Goal: Information Seeking & Learning: Learn about a topic

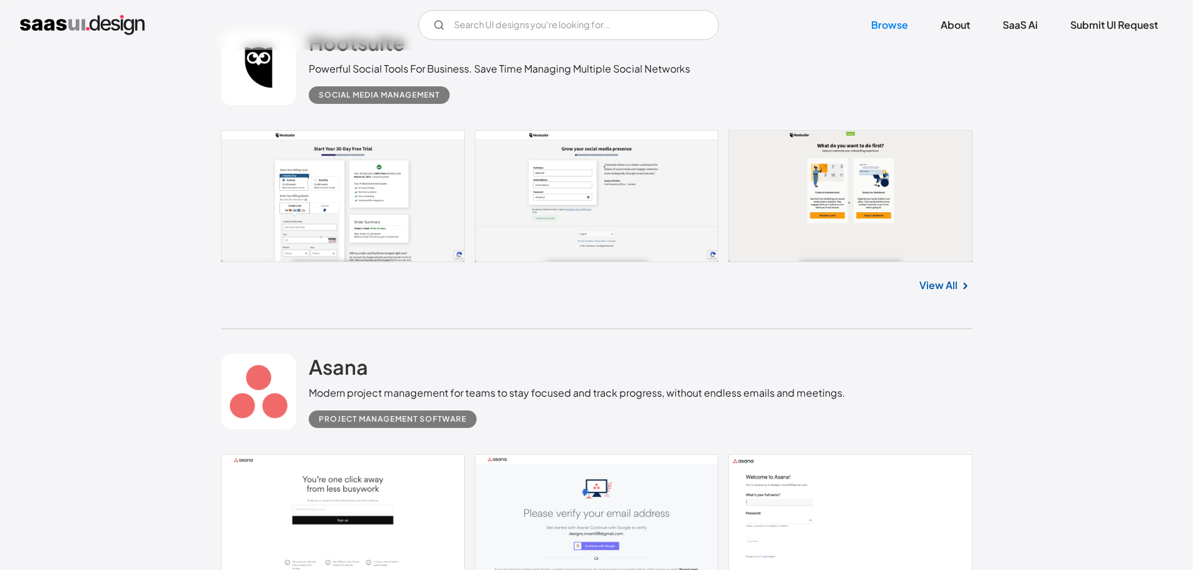
scroll to position [501, 0]
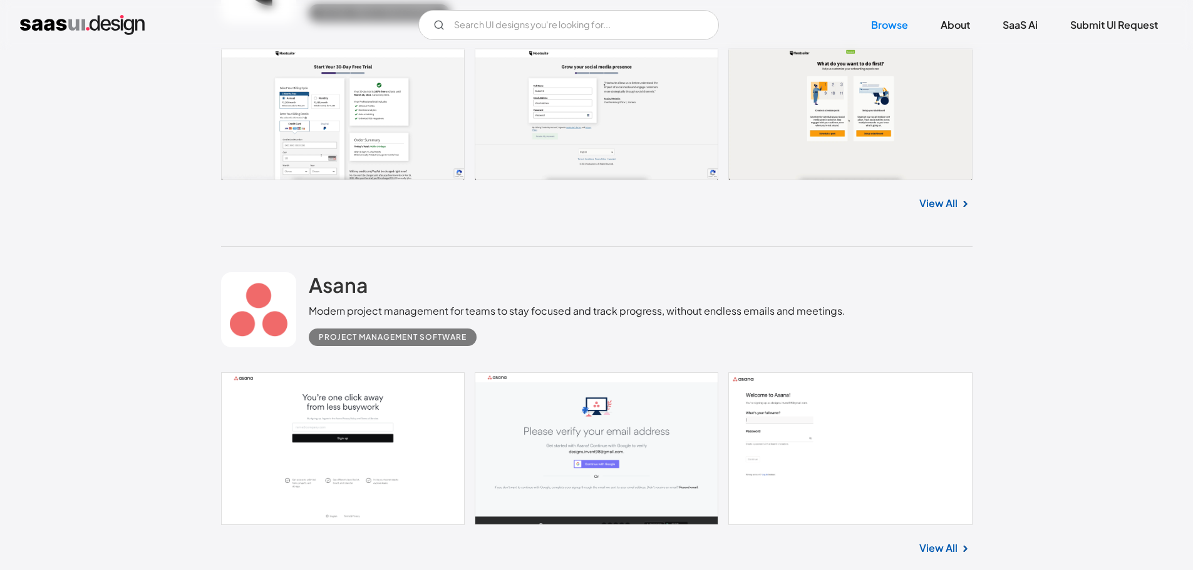
click at [935, 206] on link "View All" at bounding box center [938, 203] width 38 height 15
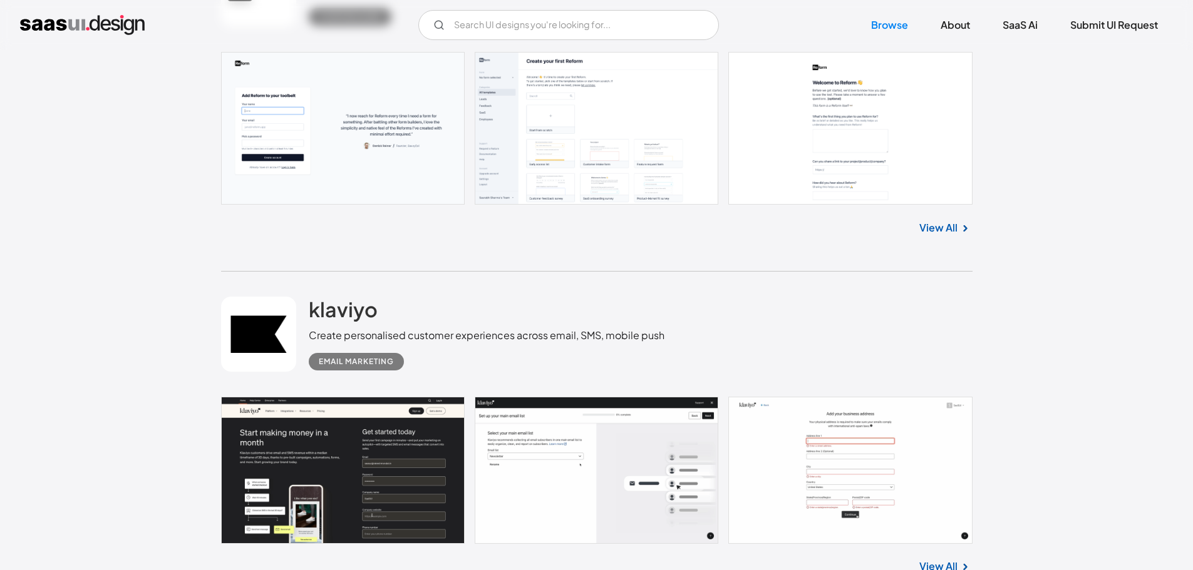
scroll to position [1941, 0]
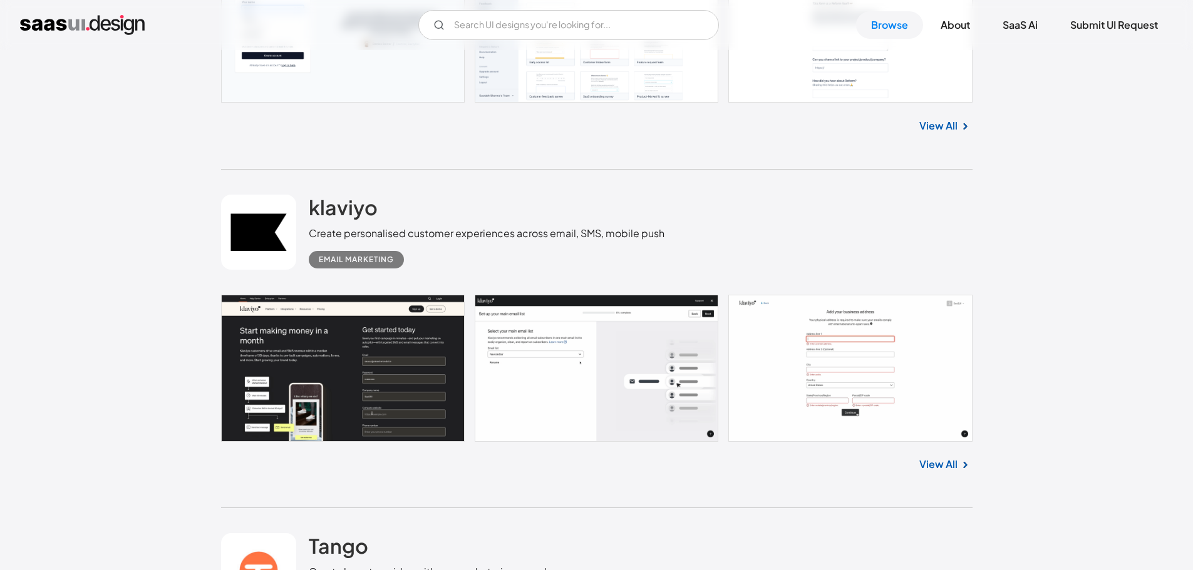
drag, startPoint x: 935, startPoint y: 115, endPoint x: 1057, endPoint y: 141, distance: 124.1
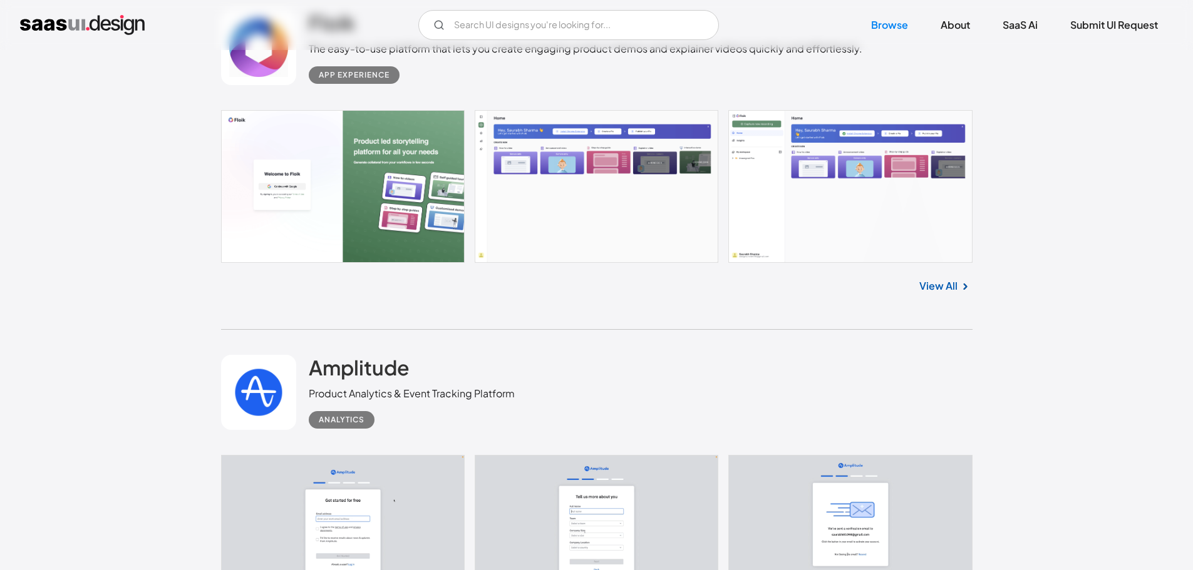
scroll to position [5197, 0]
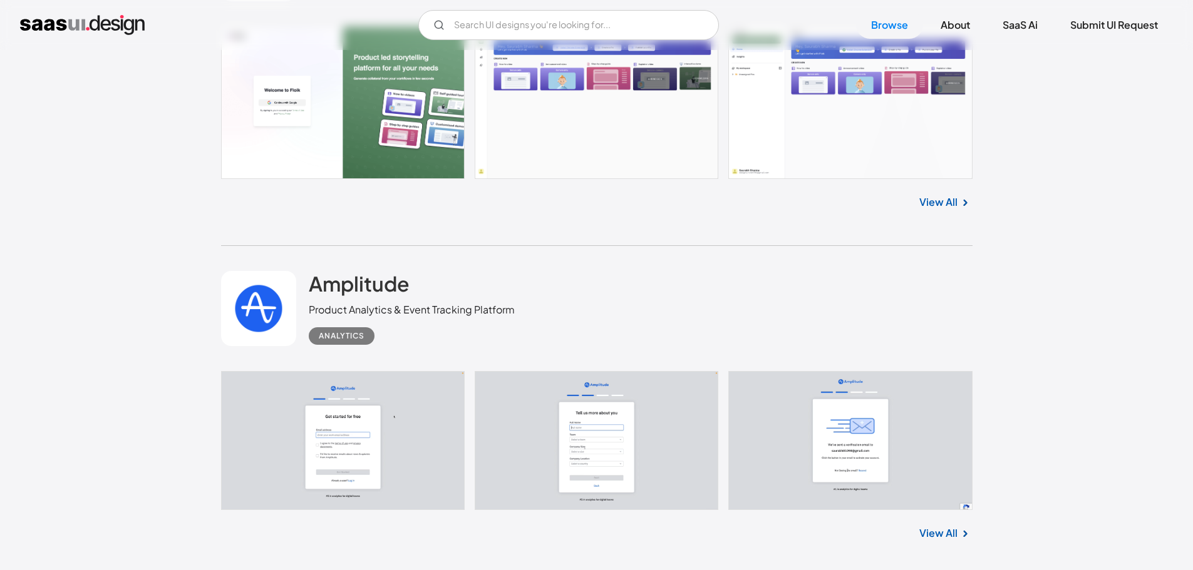
drag, startPoint x: 940, startPoint y: 213, endPoint x: 940, endPoint y: 203, distance: 10.0
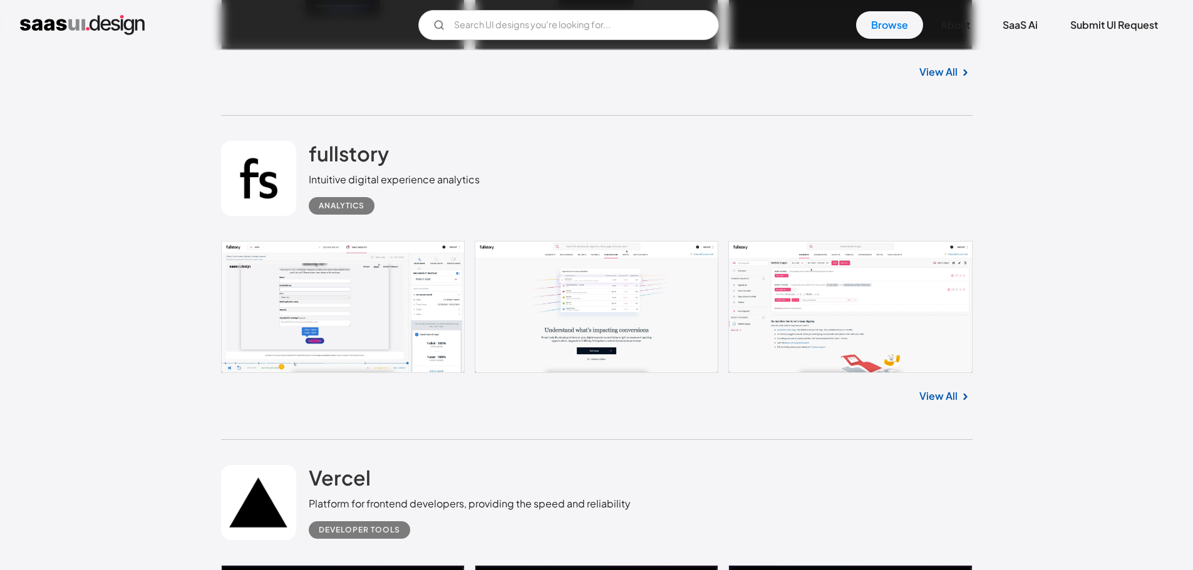
scroll to position [6386, 0]
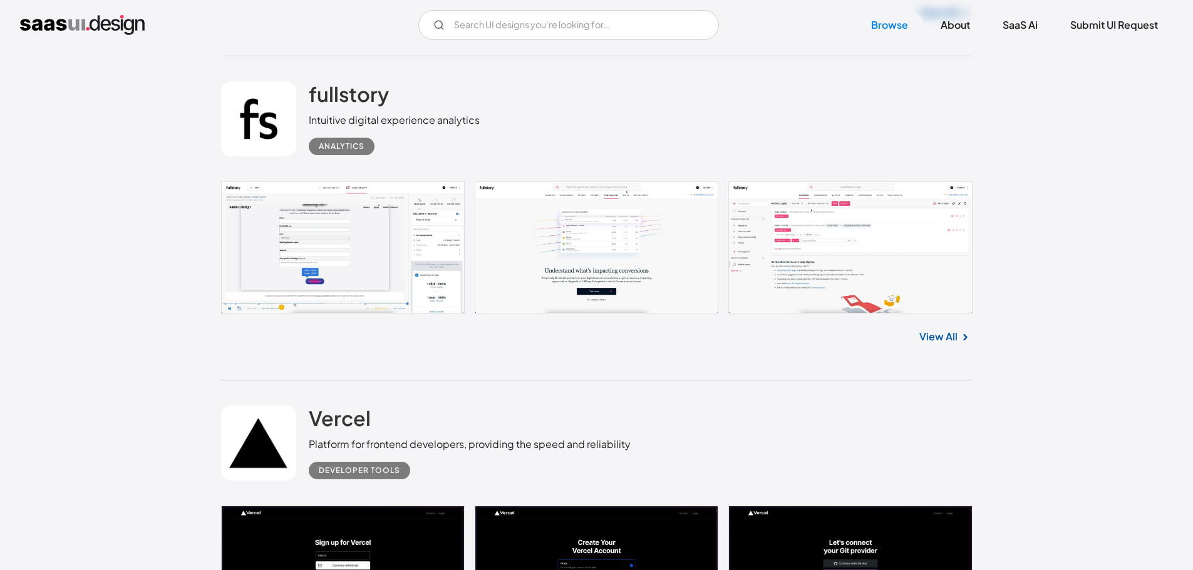
drag, startPoint x: 963, startPoint y: 336, endPoint x: 944, endPoint y: 344, distance: 20.5
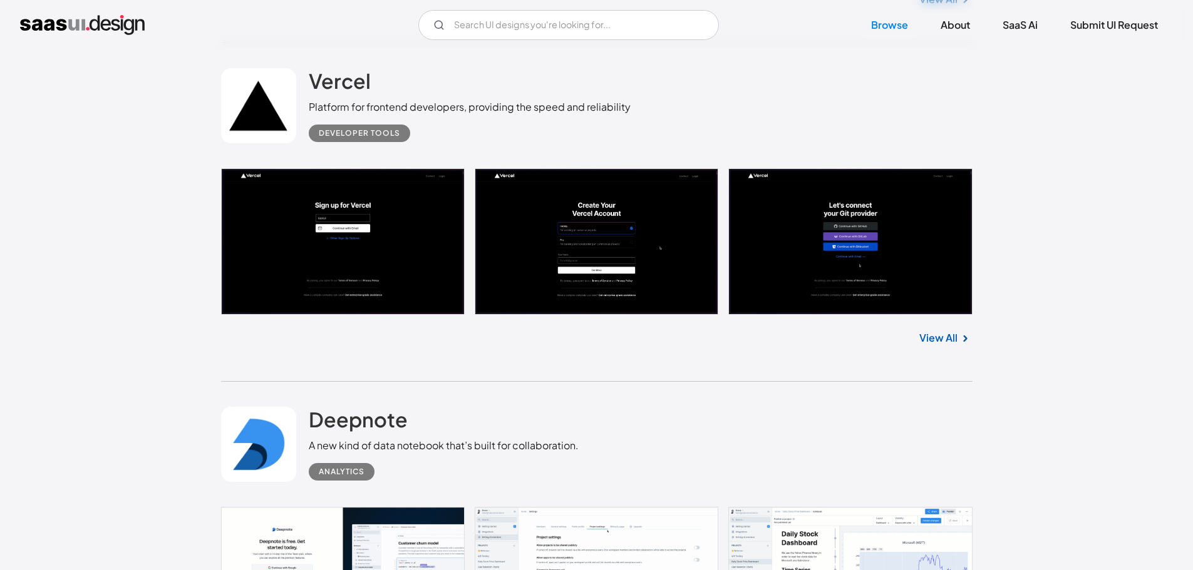
scroll to position [6950, 0]
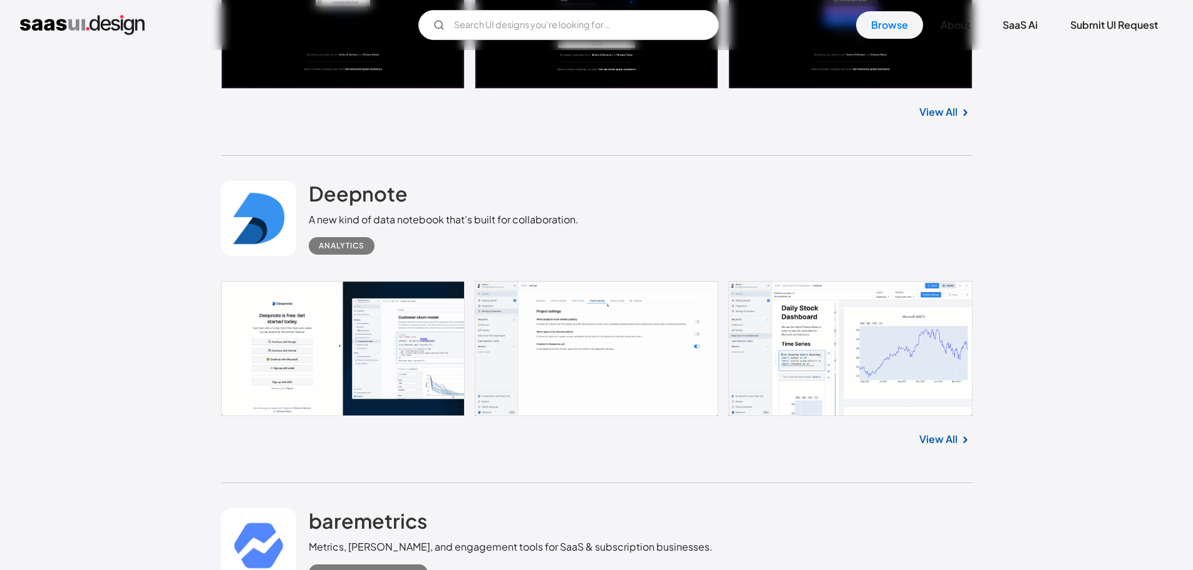
drag, startPoint x: 939, startPoint y: 441, endPoint x: 1028, endPoint y: 244, distance: 217.2
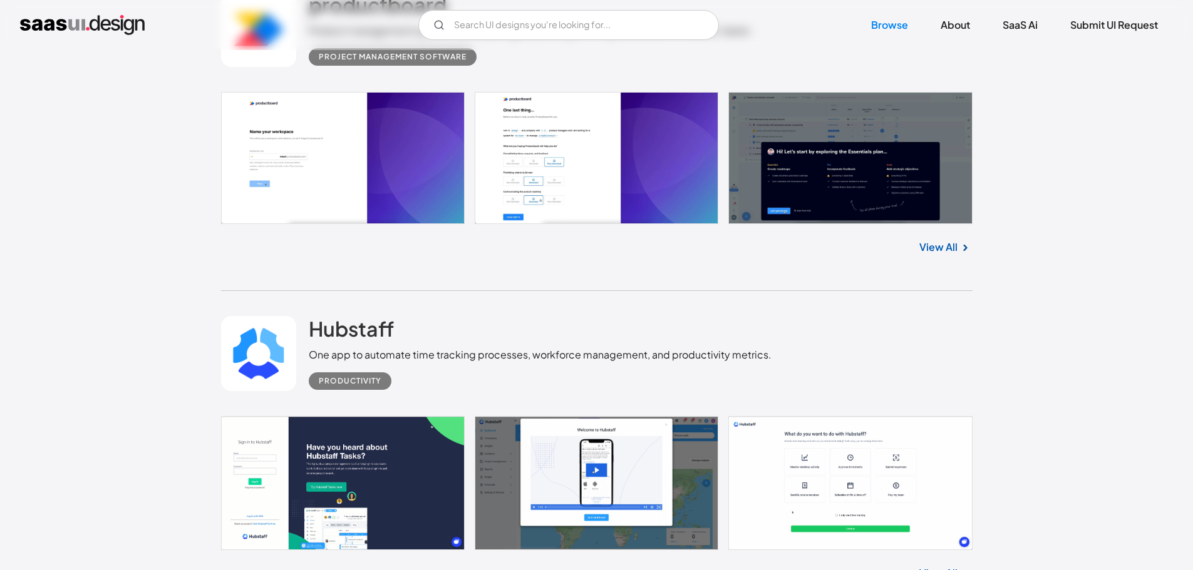
scroll to position [13774, 0]
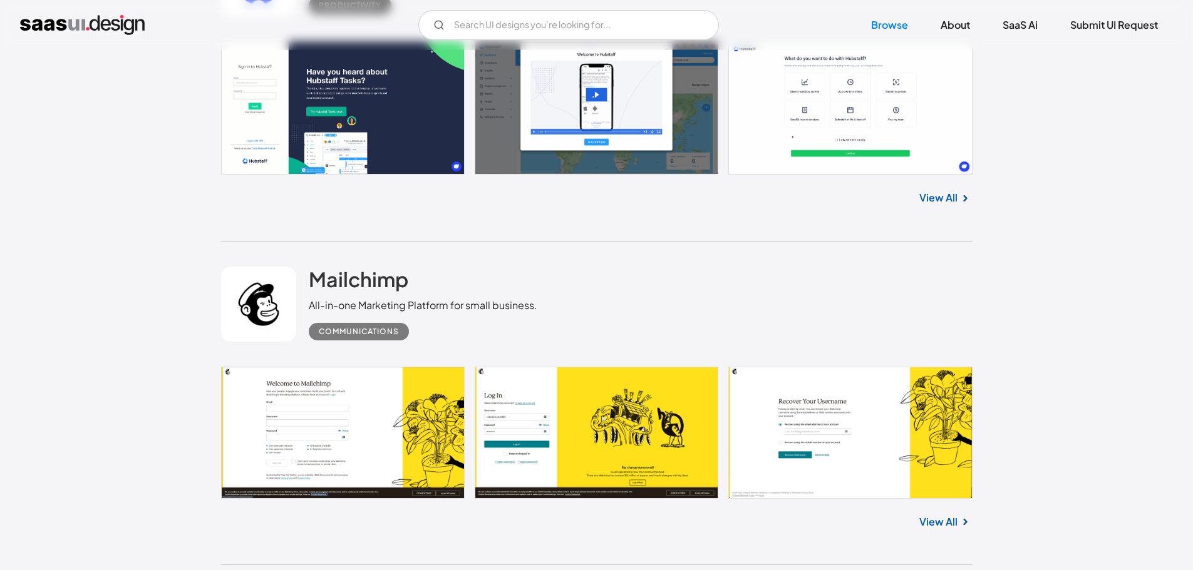
drag, startPoint x: 944, startPoint y: 194, endPoint x: 956, endPoint y: 200, distance: 13.2
click at [956, 200] on link "View All" at bounding box center [938, 197] width 38 height 15
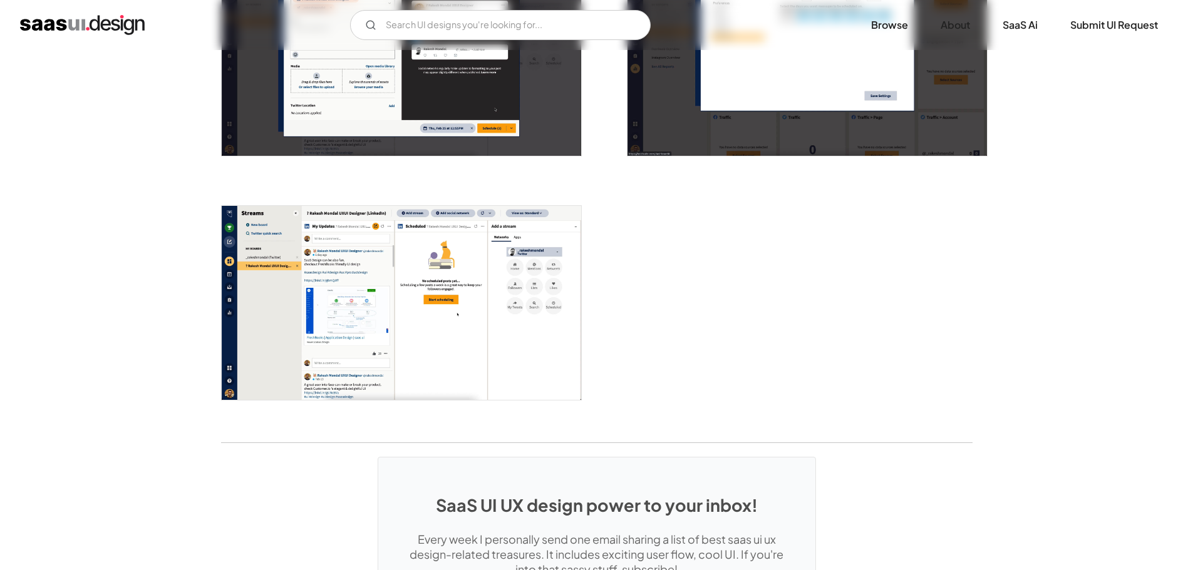
scroll to position [2504, 0]
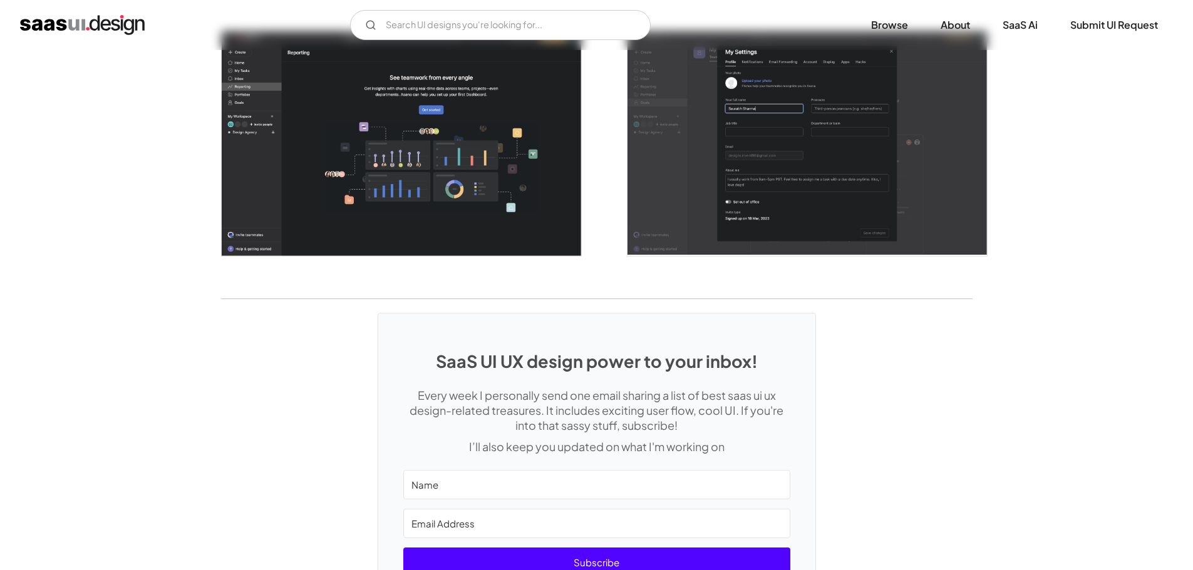
scroll to position [3425, 0]
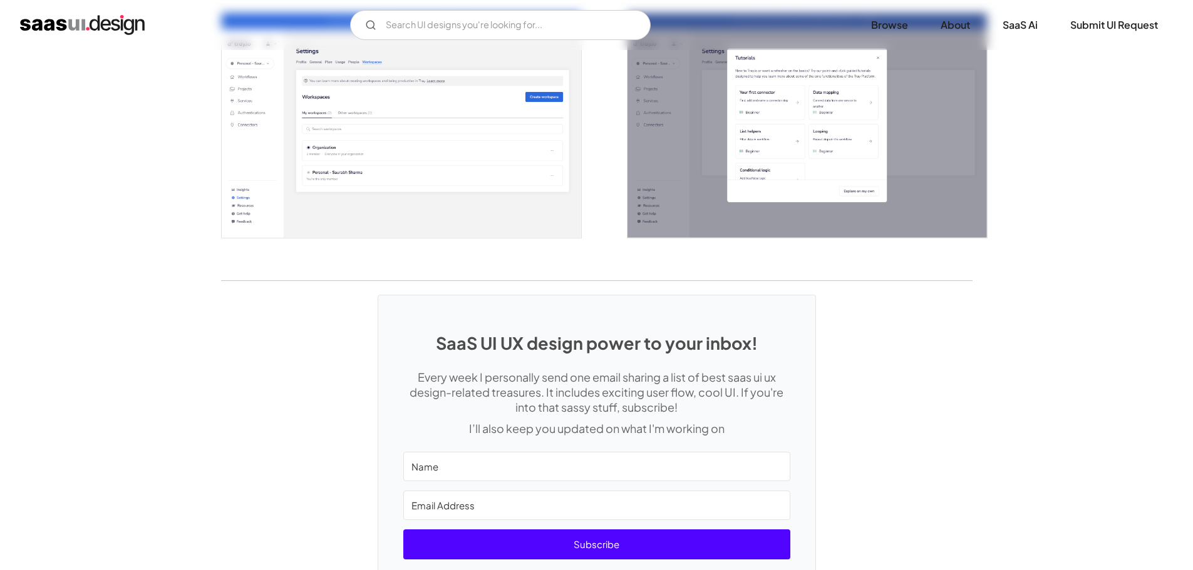
scroll to position [2874, 0]
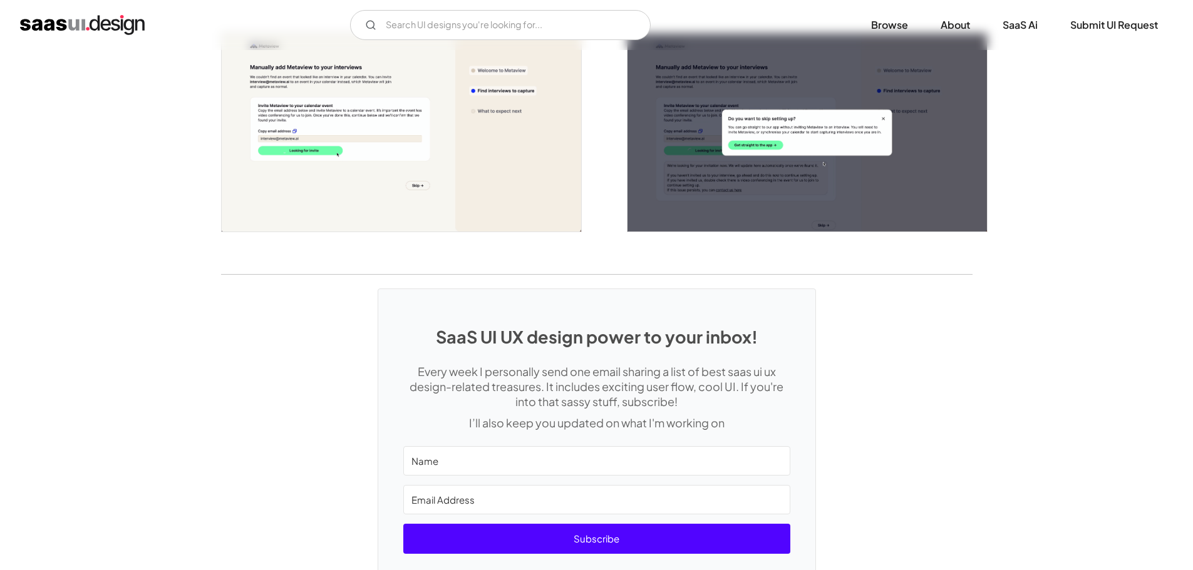
scroll to position [3115, 0]
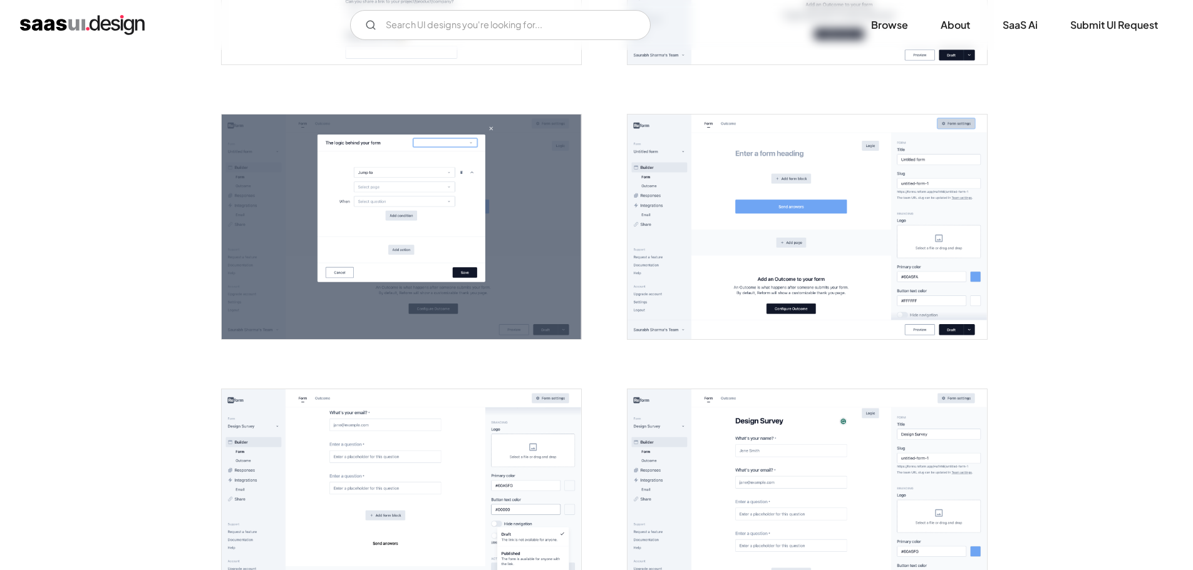
scroll to position [681, 0]
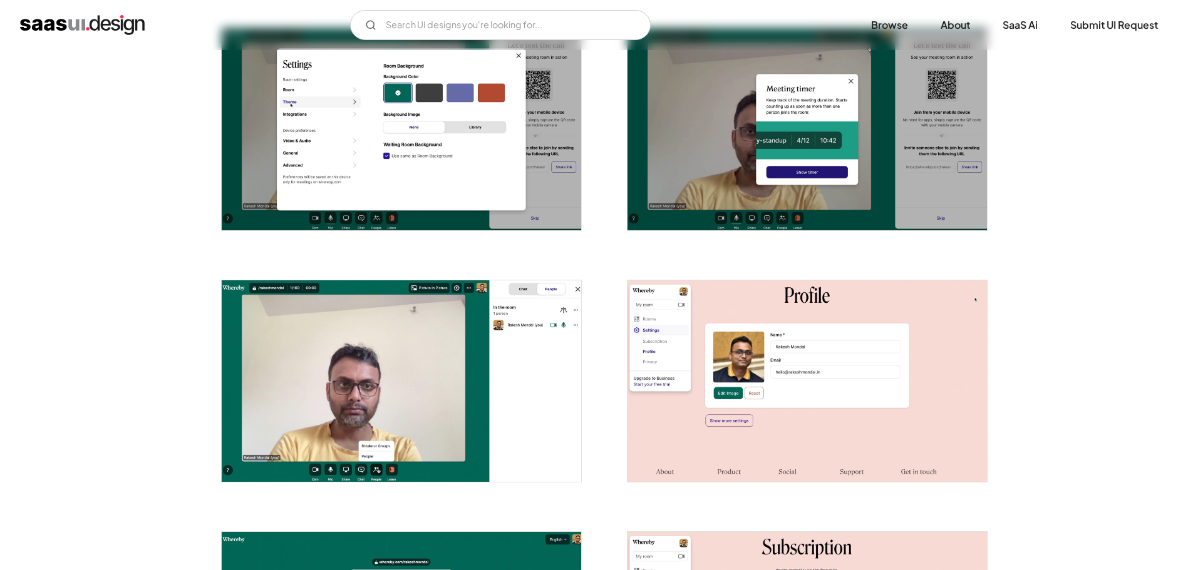
scroll to position [1583, 0]
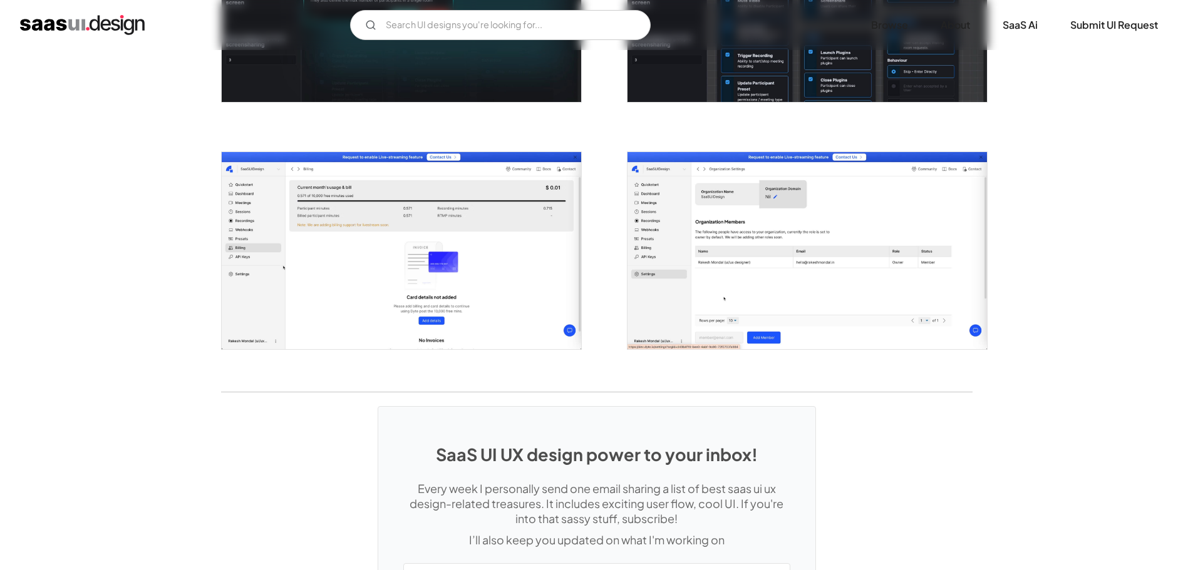
scroll to position [2004, 0]
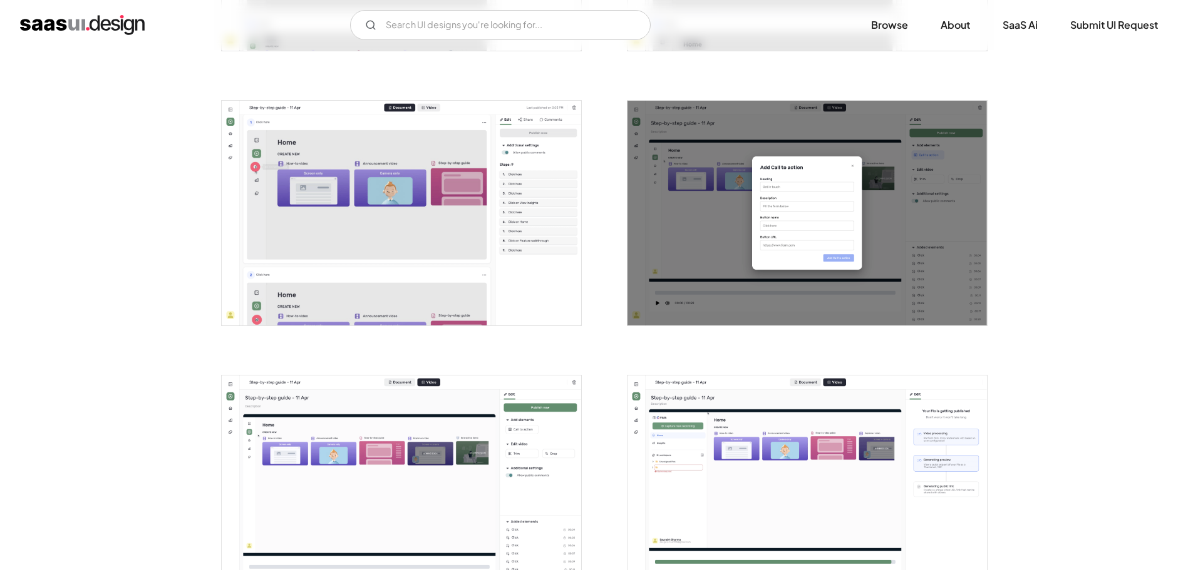
scroll to position [1503, 0]
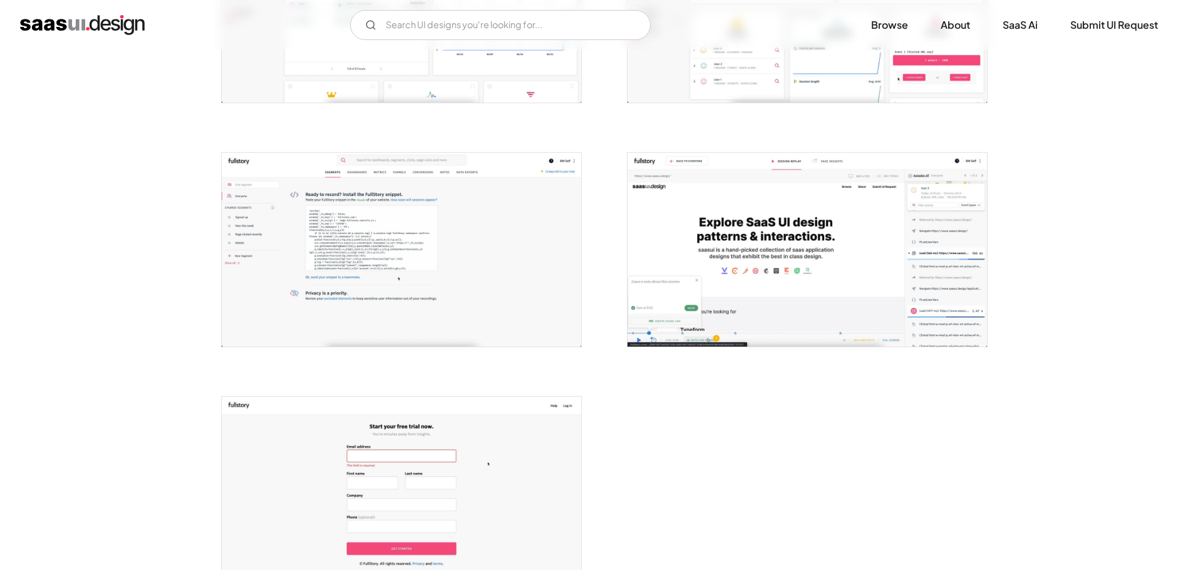
scroll to position [2191, 0]
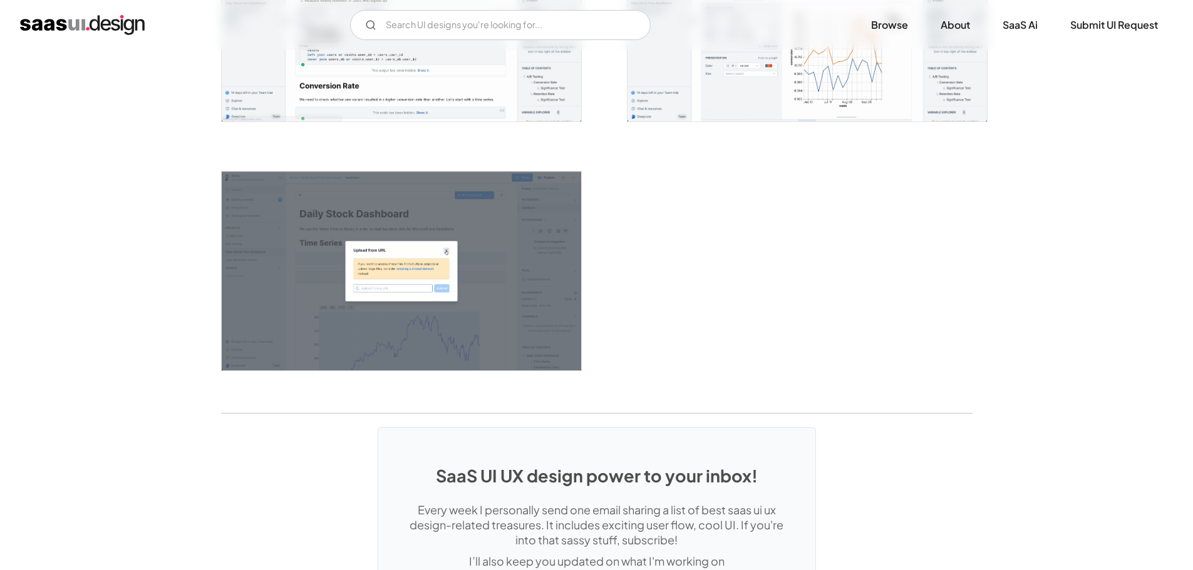
scroll to position [3193, 0]
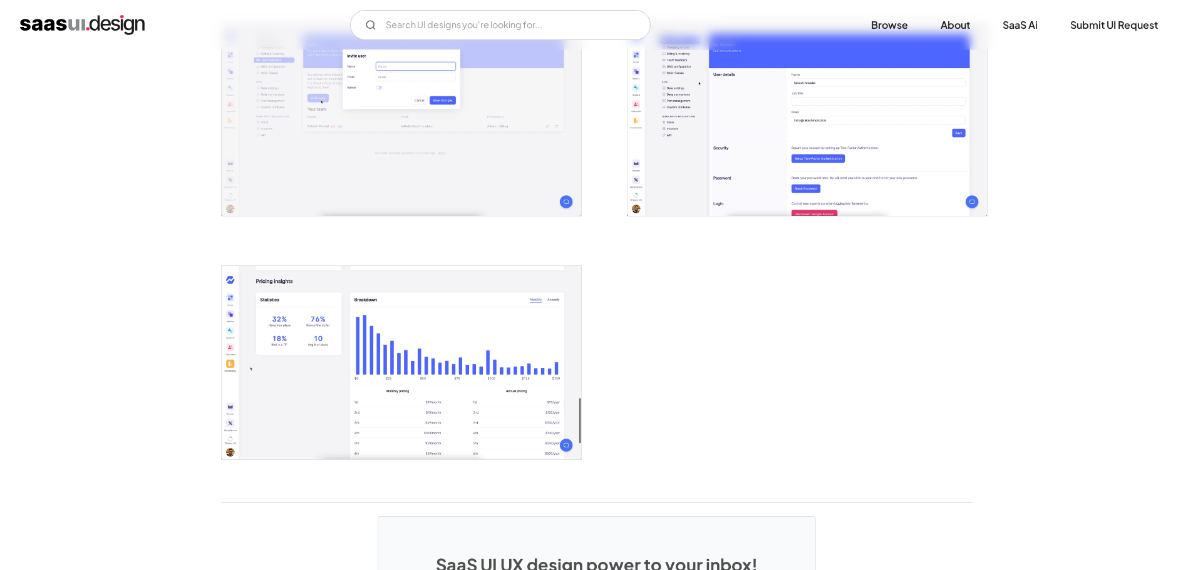
scroll to position [2066, 0]
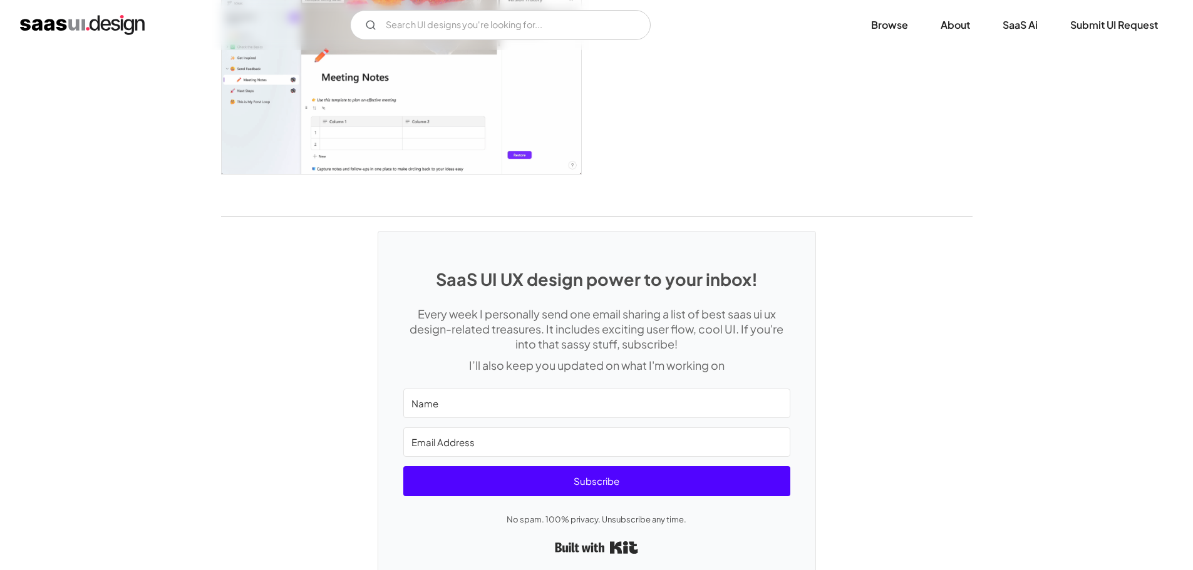
scroll to position [3318, 0]
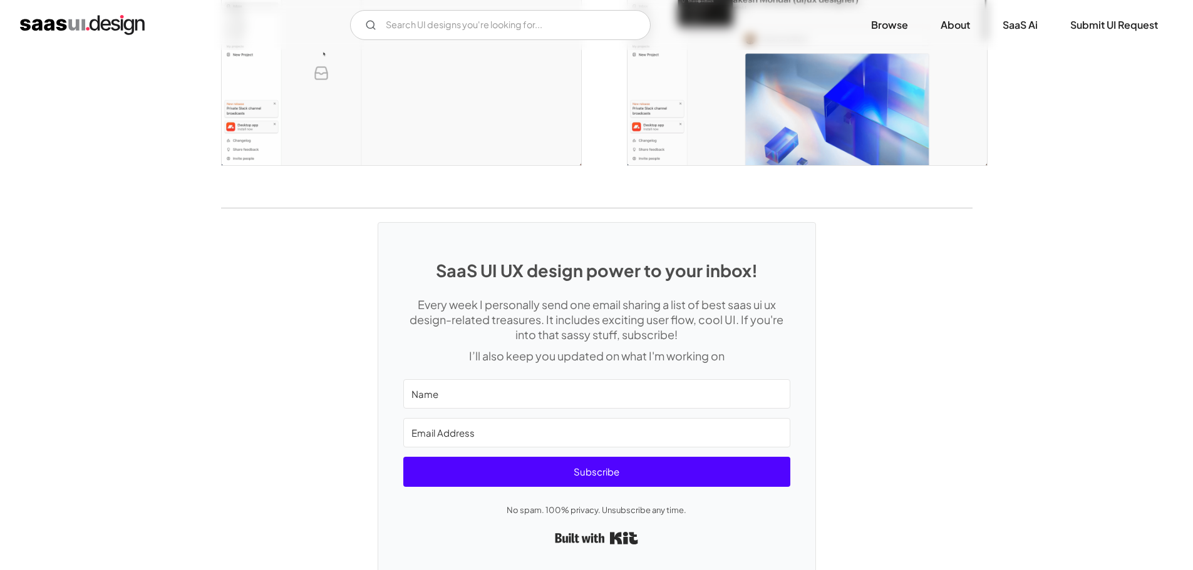
scroll to position [2861, 0]
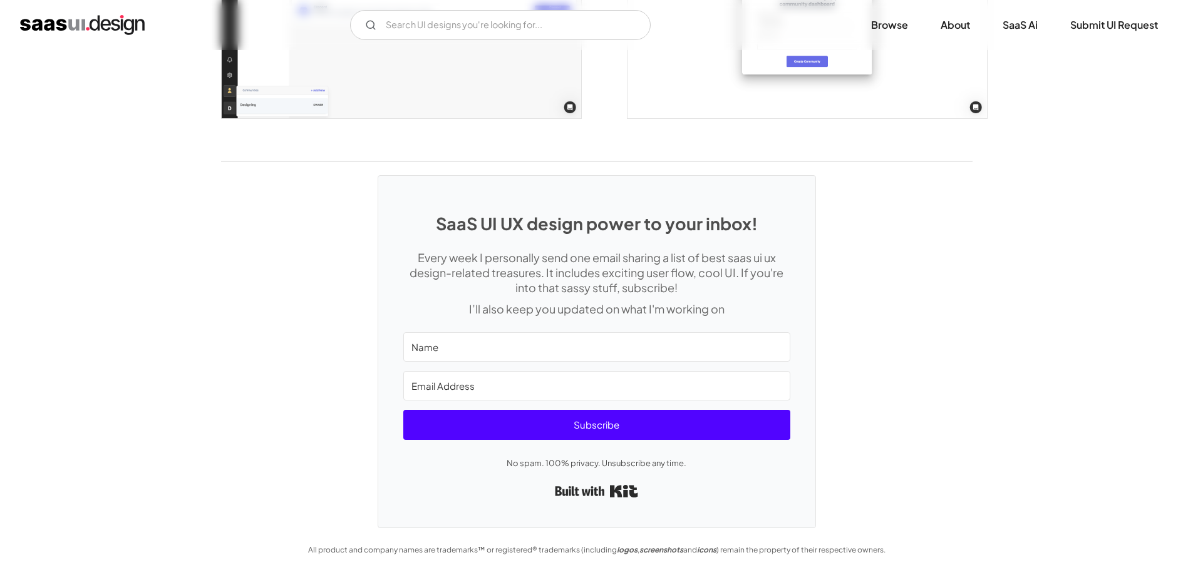
scroll to position [3422, 0]
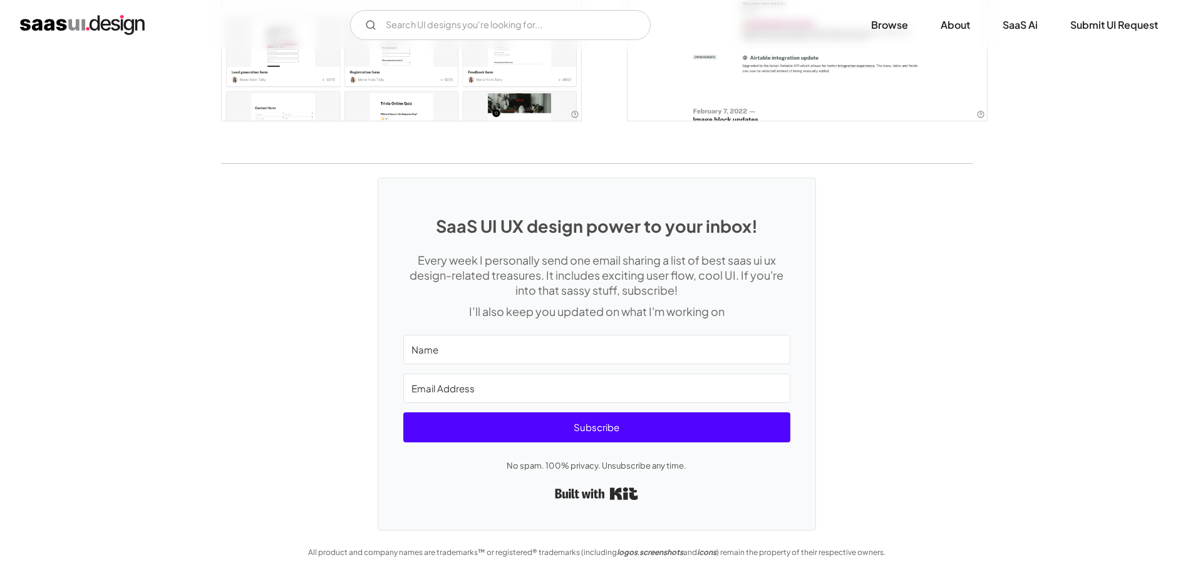
scroll to position [2876, 0]
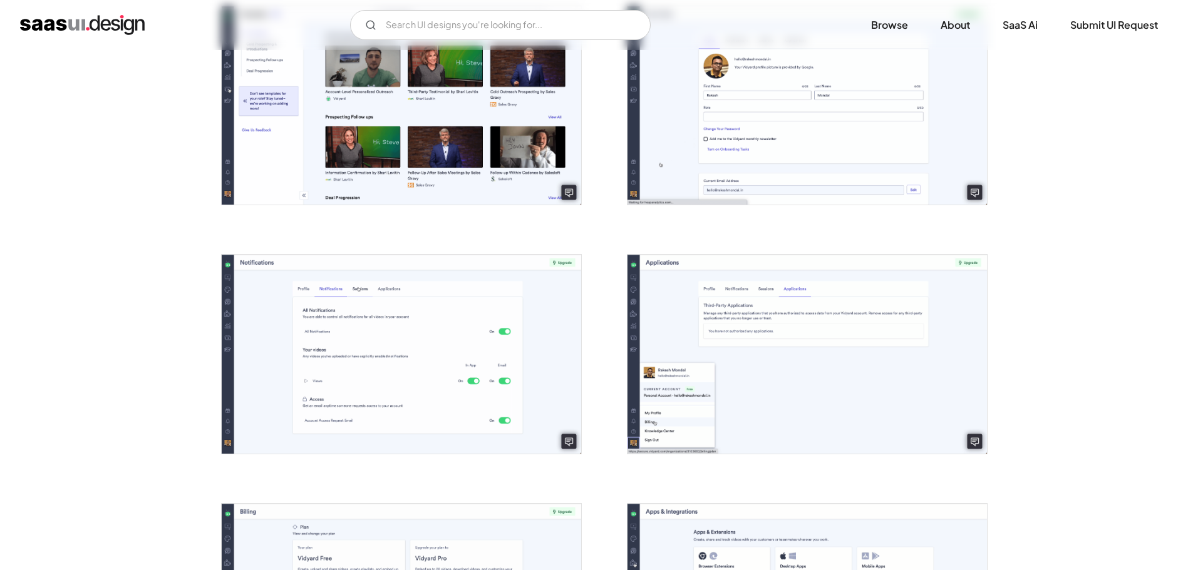
scroll to position [2630, 0]
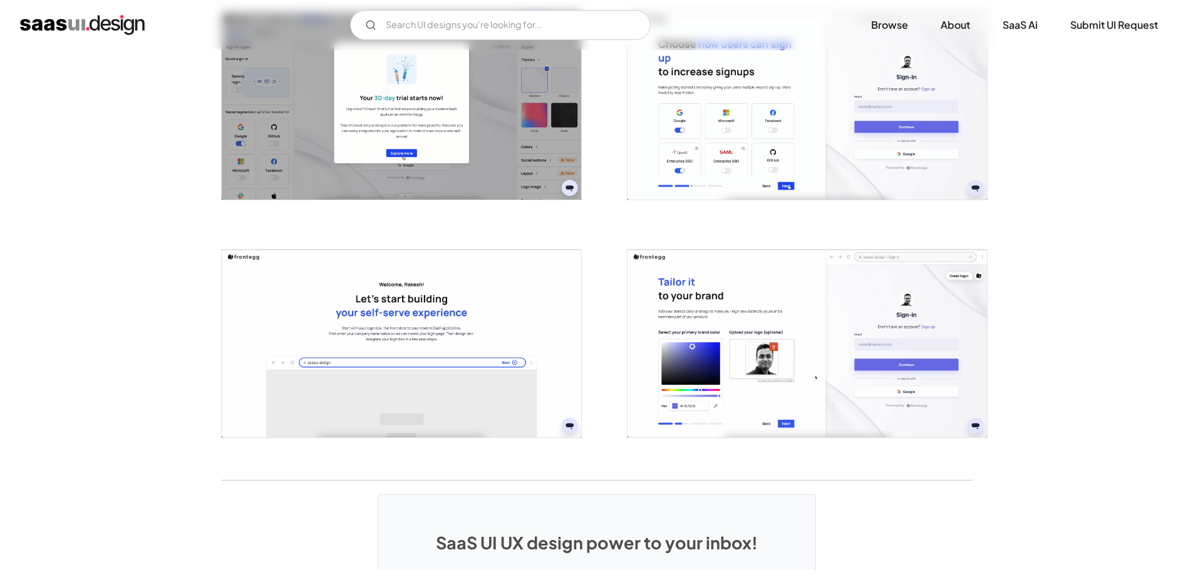
scroll to position [2542, 0]
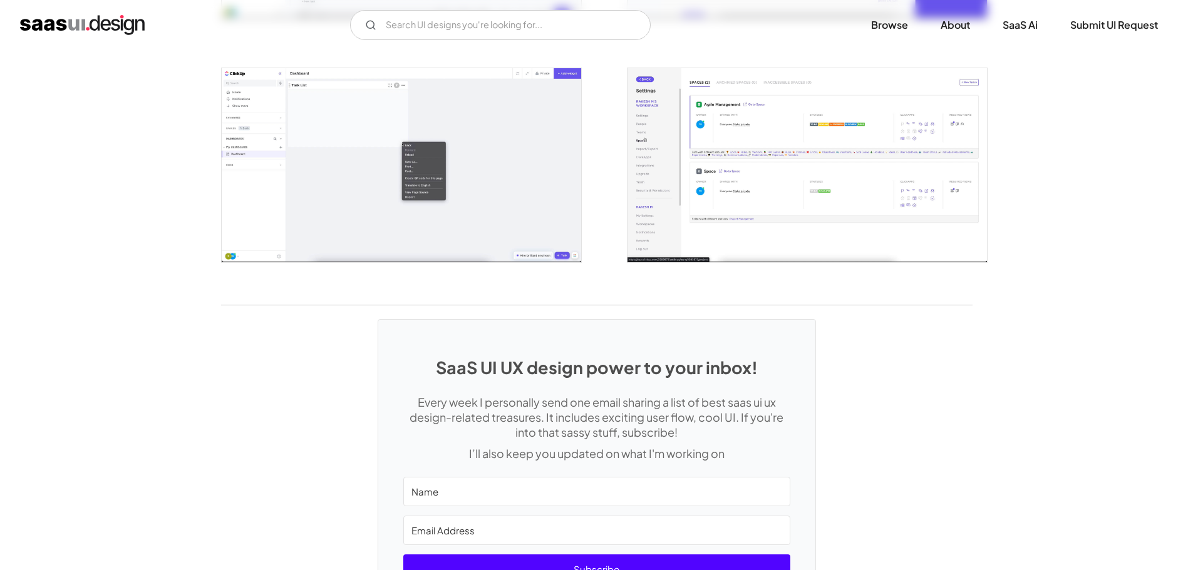
scroll to position [2815, 0]
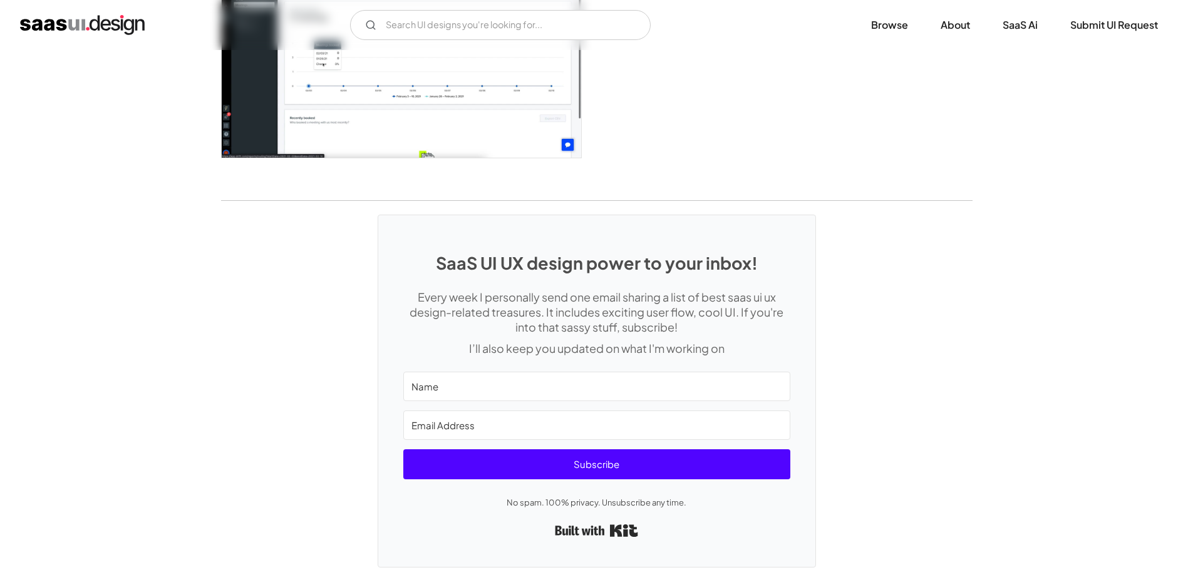
scroll to position [3256, 0]
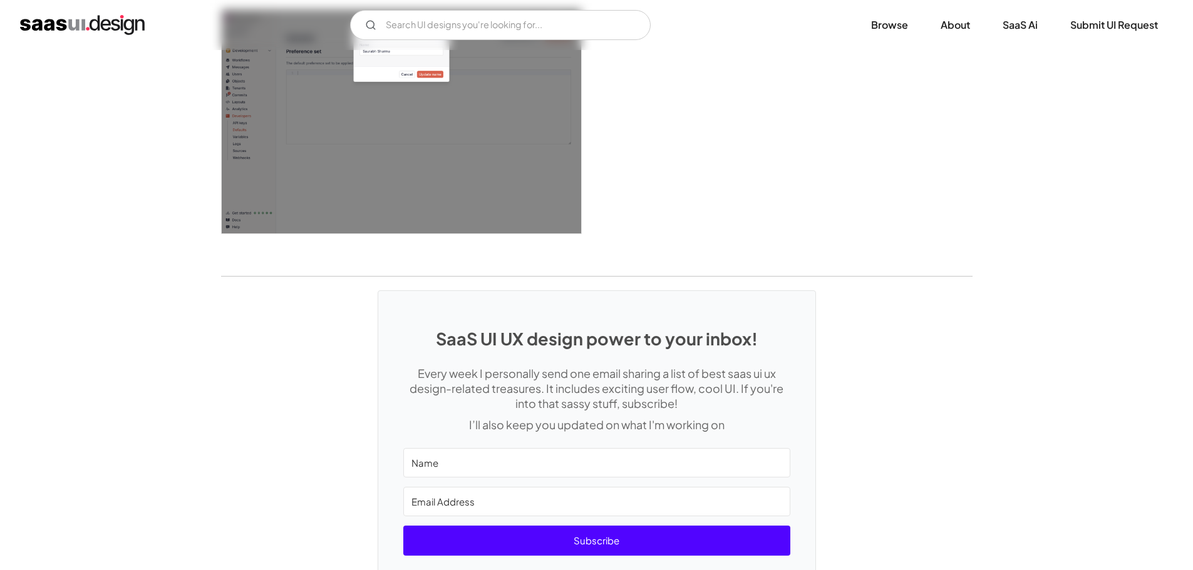
scroll to position [3423, 0]
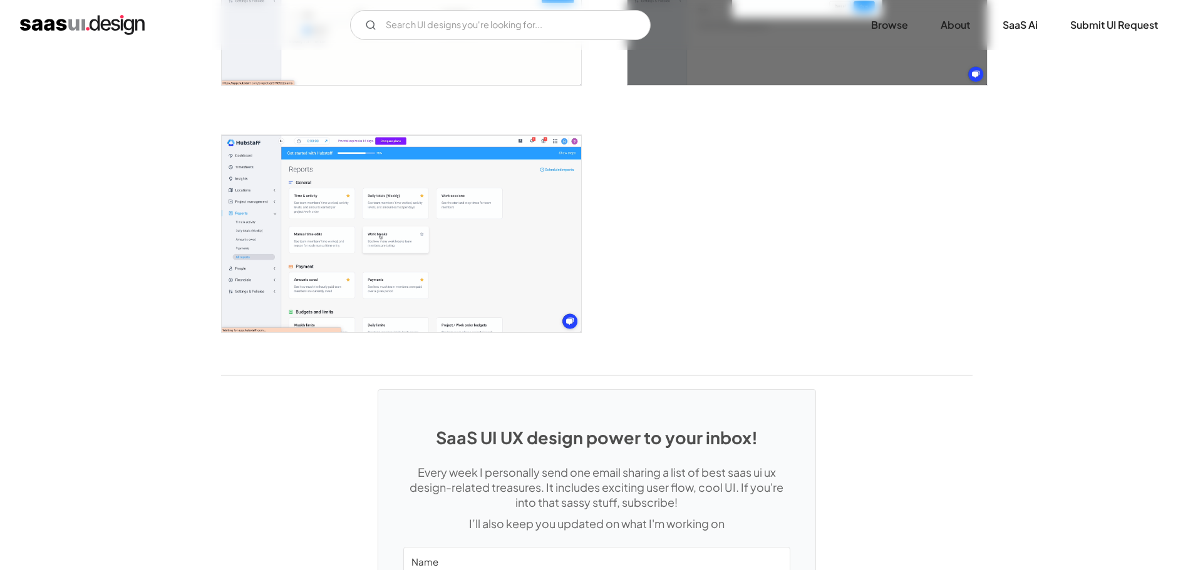
scroll to position [3130, 0]
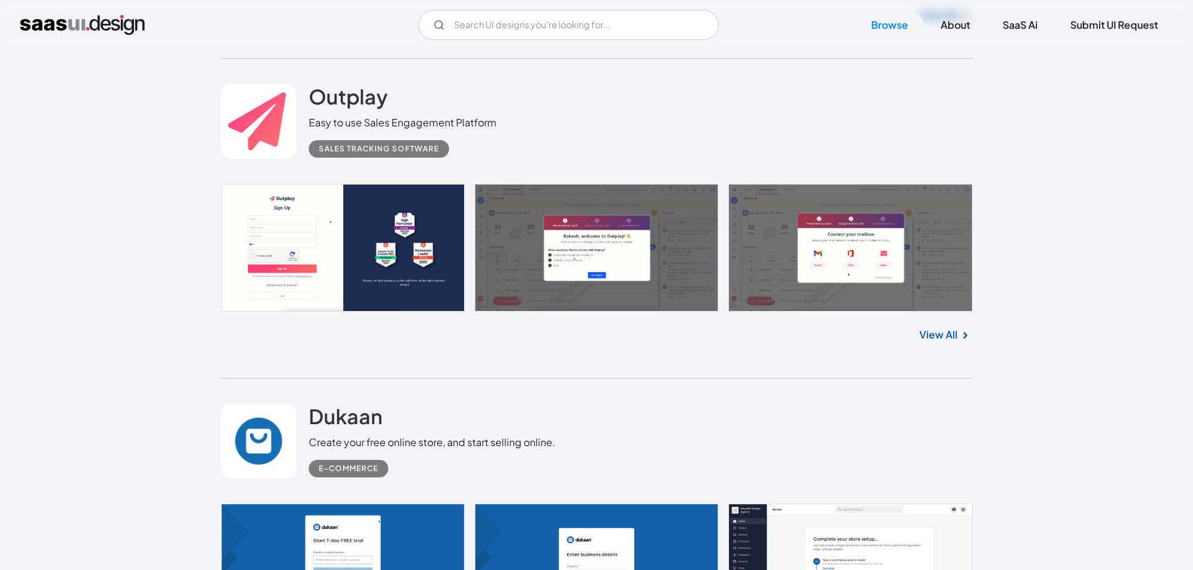
scroll to position [20103, 0]
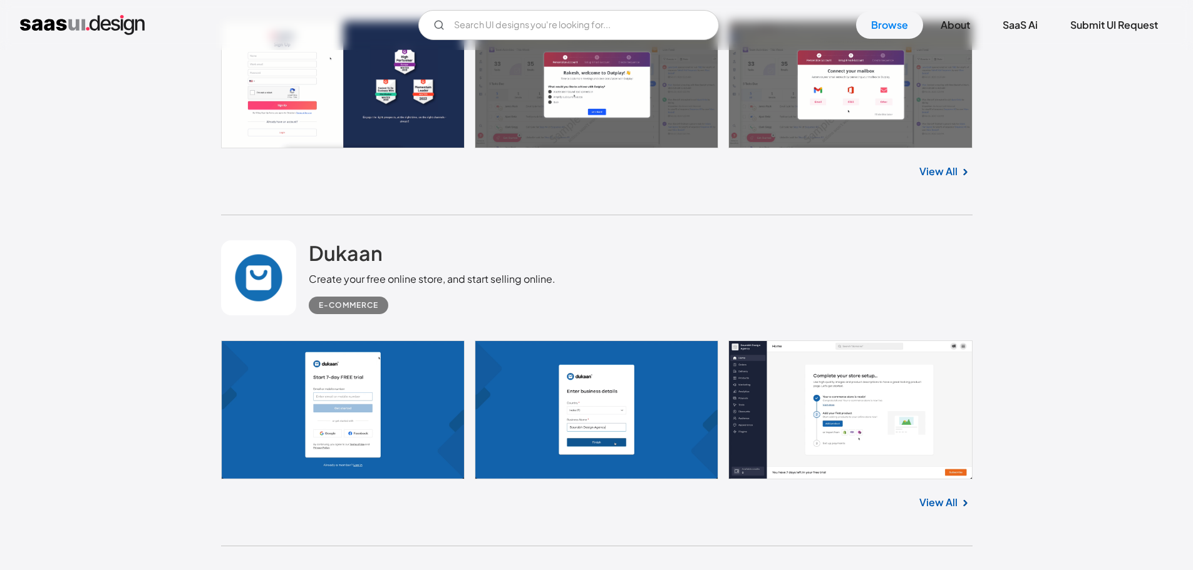
drag, startPoint x: 950, startPoint y: 227, endPoint x: 960, endPoint y: 232, distance: 11.5
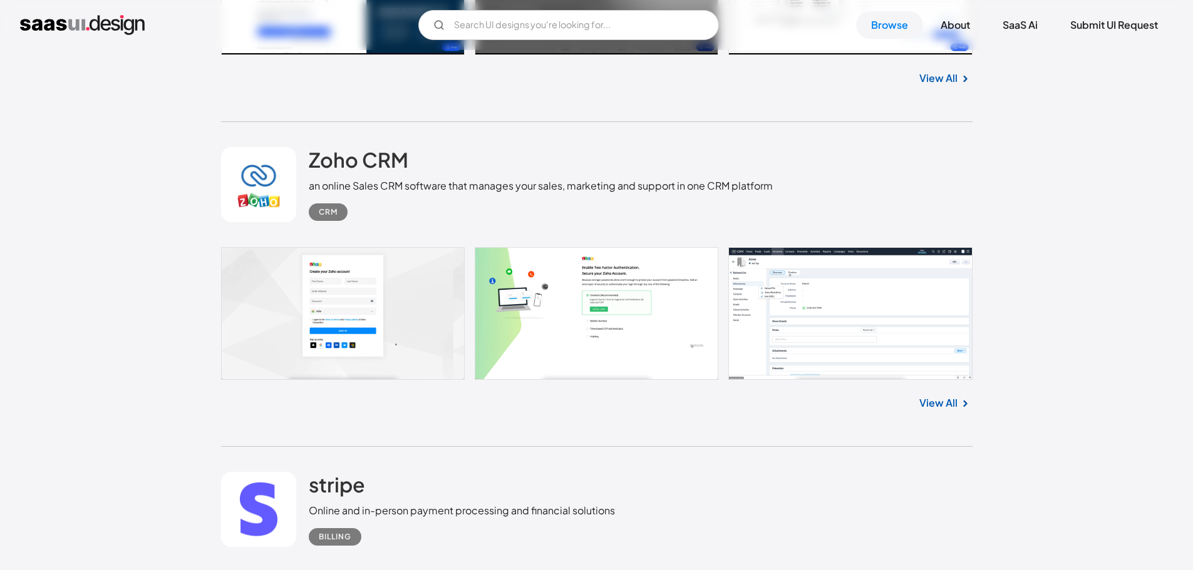
scroll to position [21919, 0]
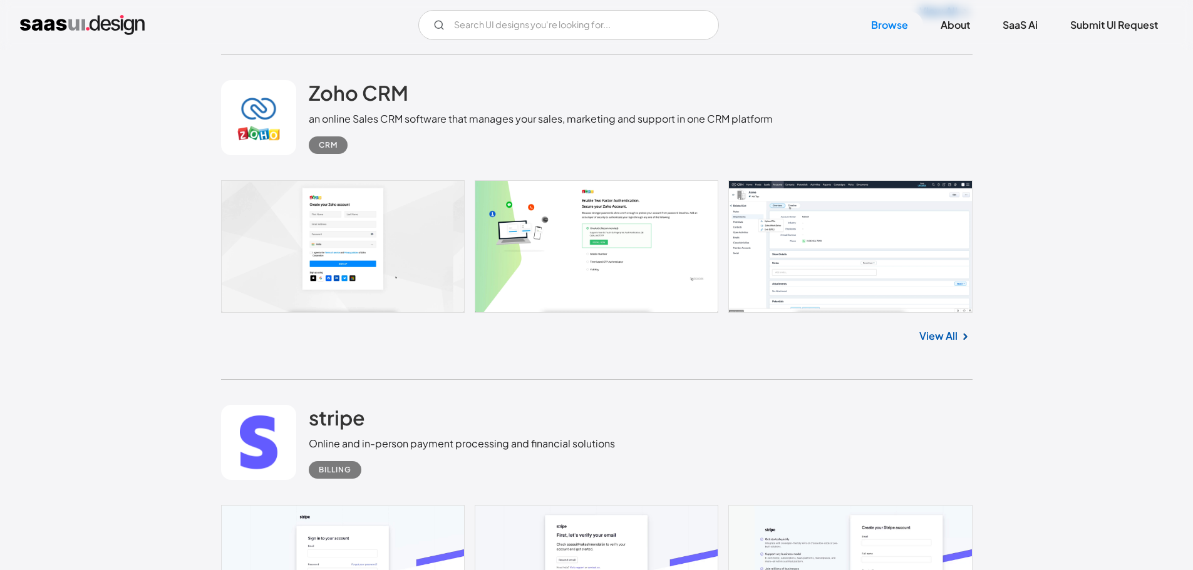
drag, startPoint x: 940, startPoint y: 422, endPoint x: 922, endPoint y: 416, distance: 19.6
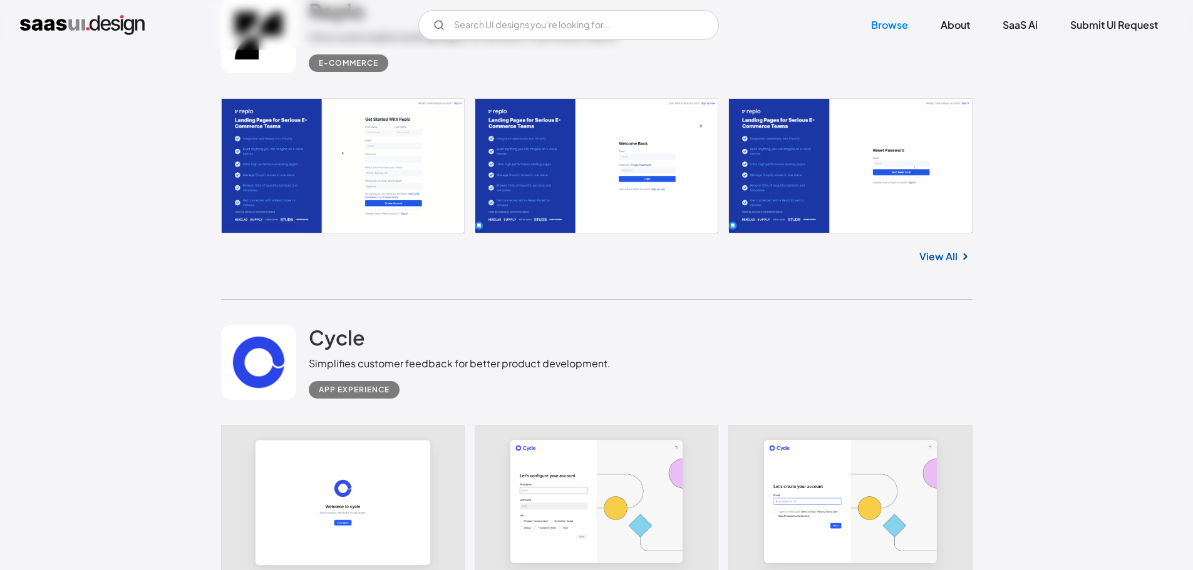
scroll to position [25738, 0]
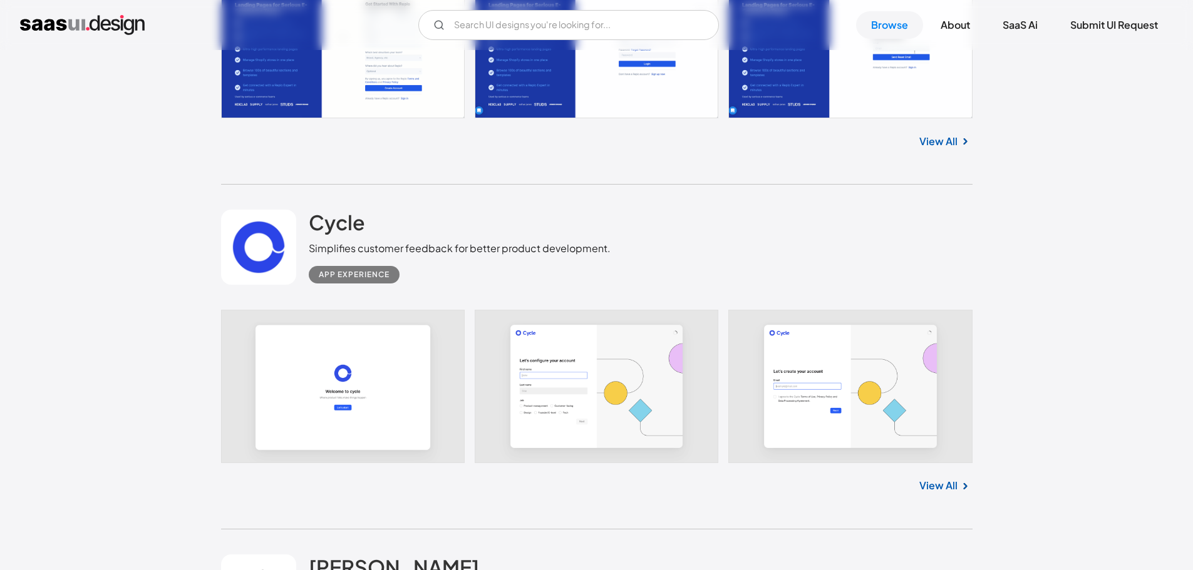
drag, startPoint x: 947, startPoint y: 246, endPoint x: 940, endPoint y: 247, distance: 7.0
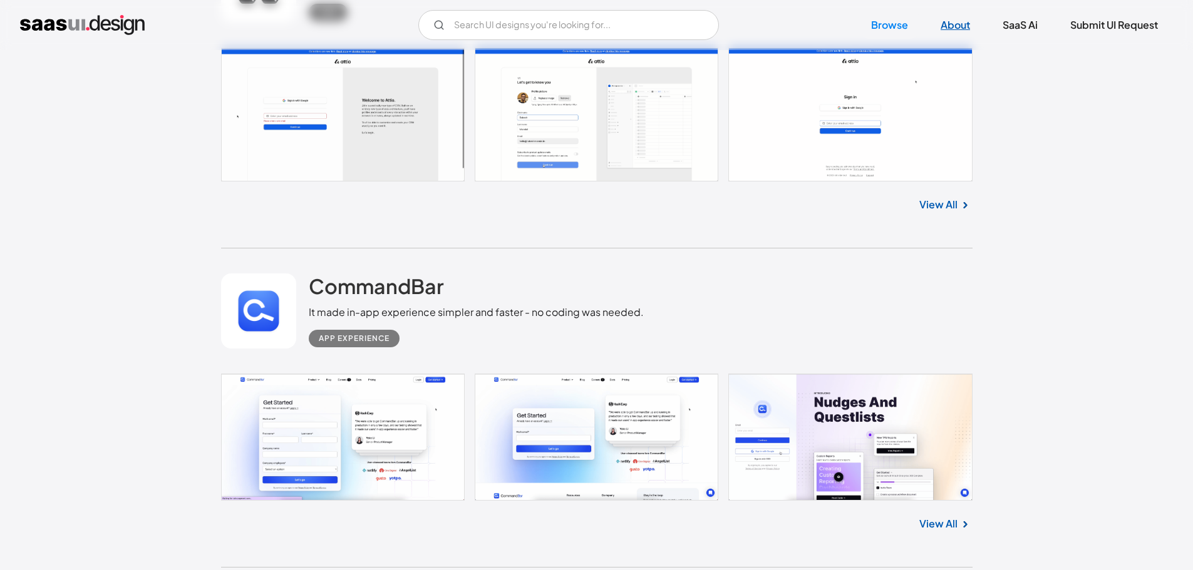
scroll to position [24514, 0]
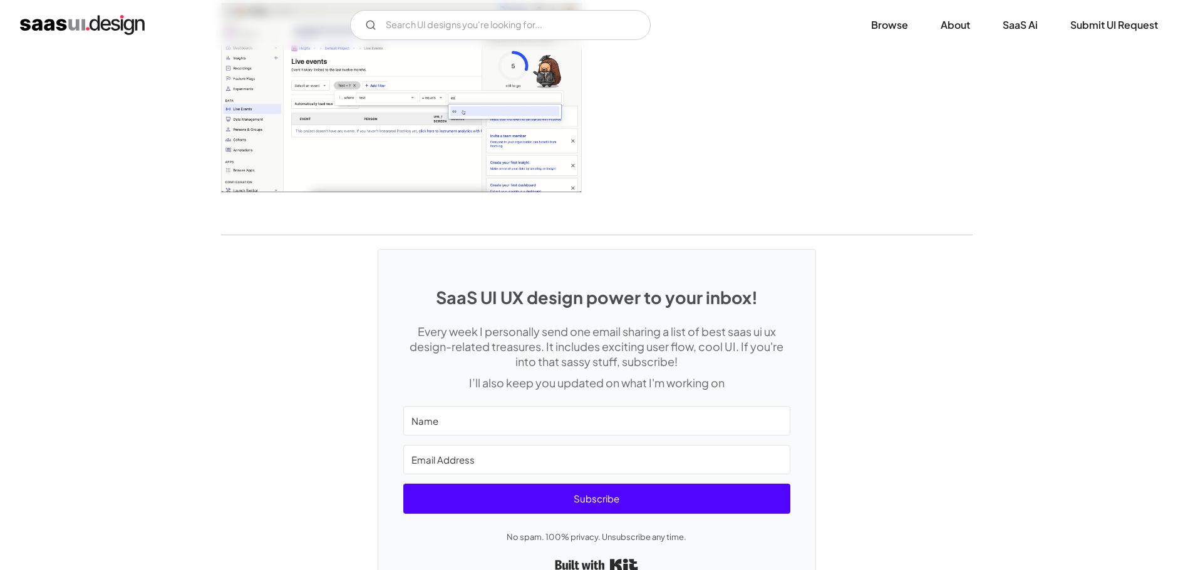
scroll to position [3232, 0]
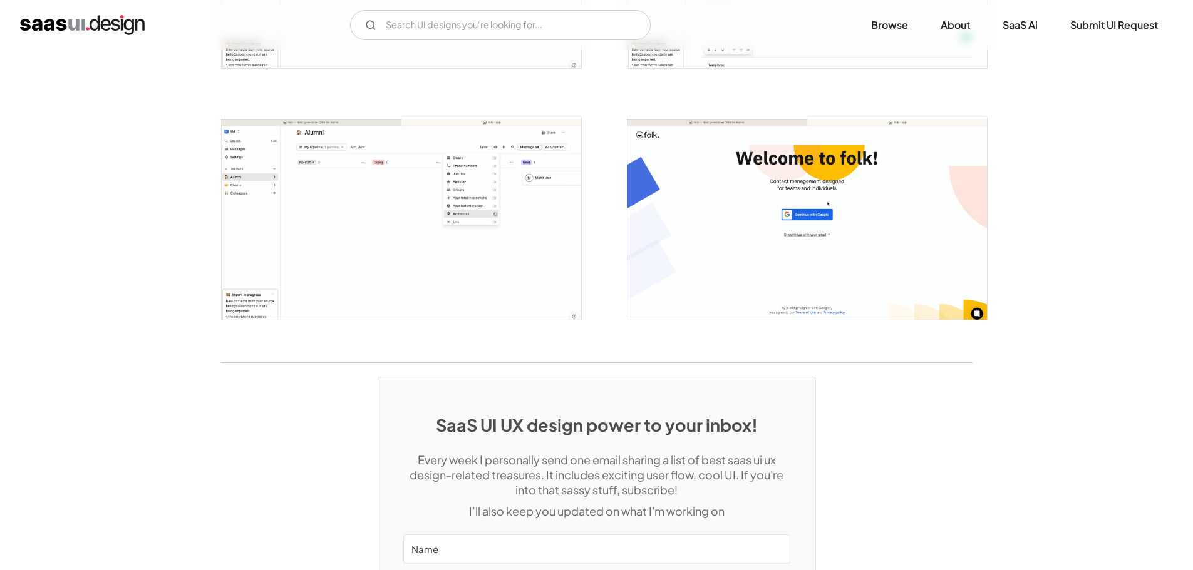
scroll to position [2066, 0]
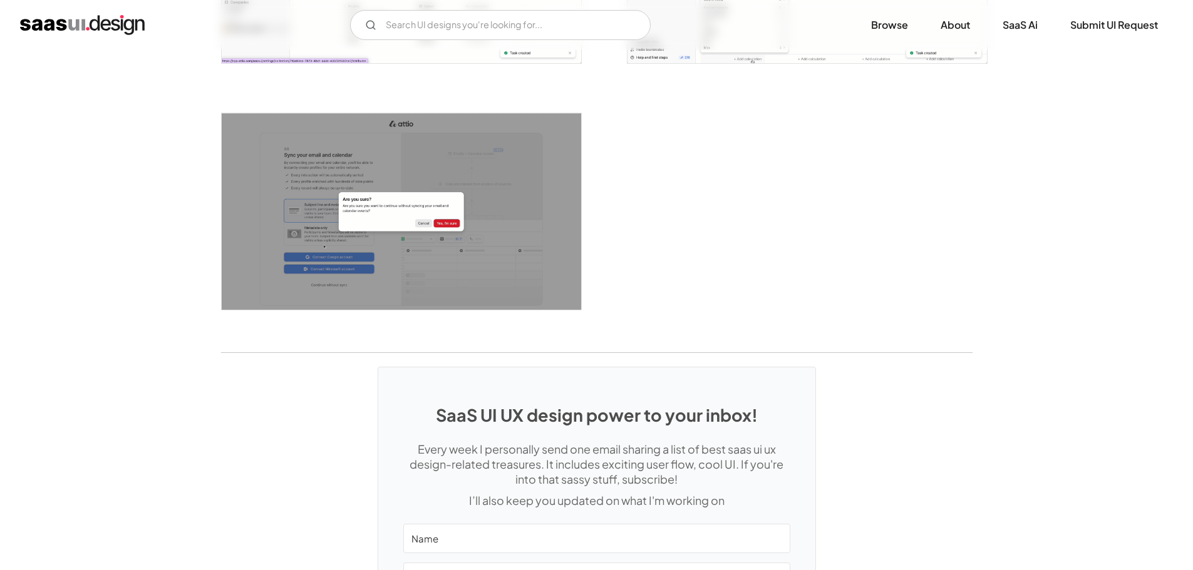
scroll to position [3193, 0]
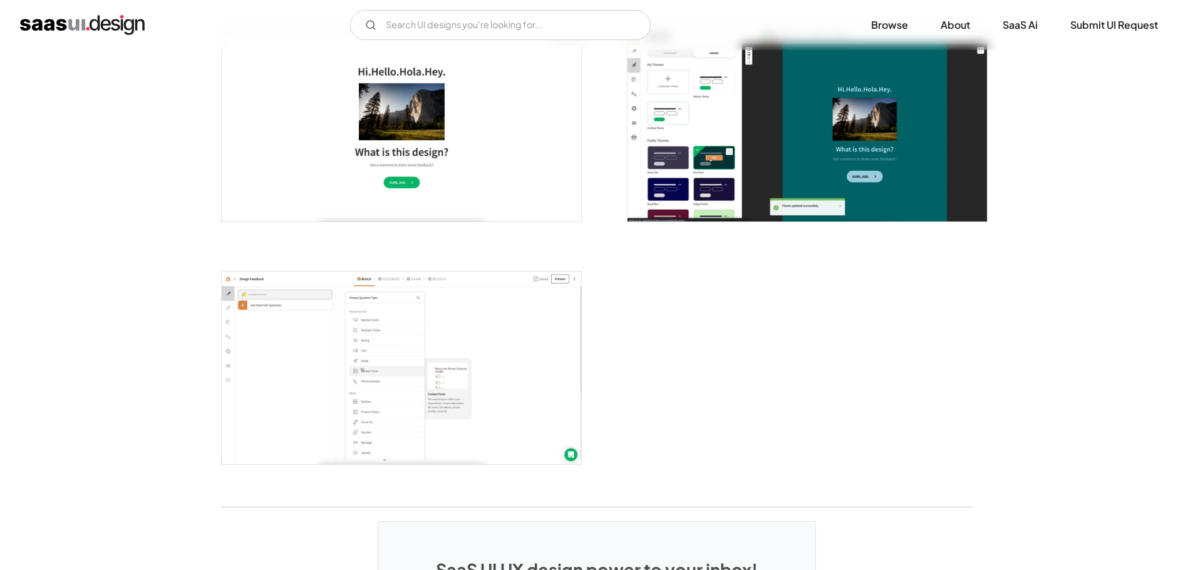
scroll to position [3068, 0]
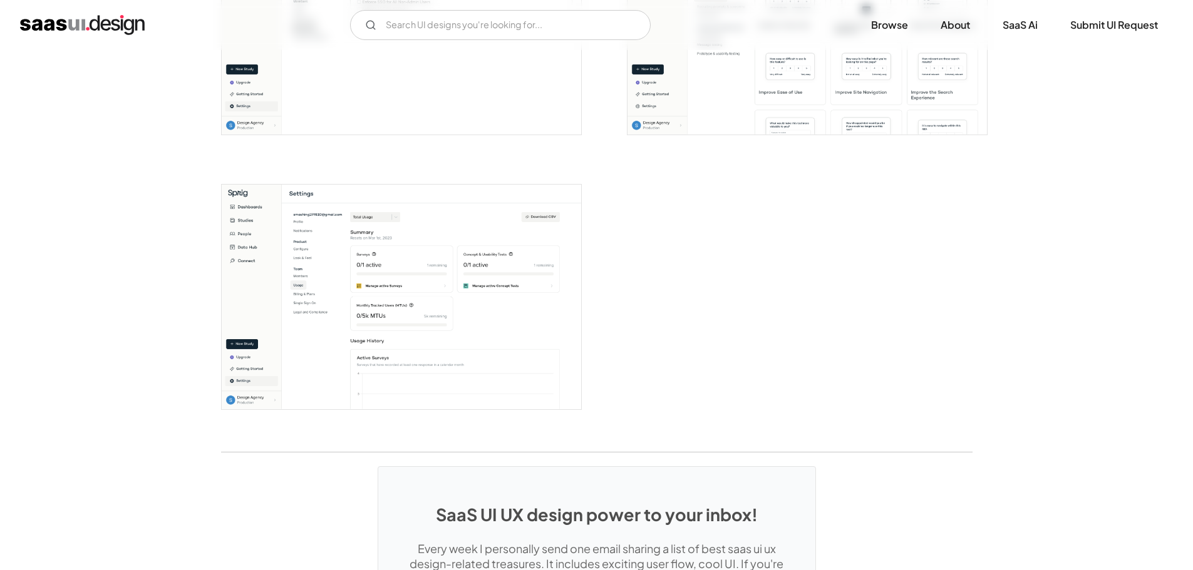
scroll to position [2880, 0]
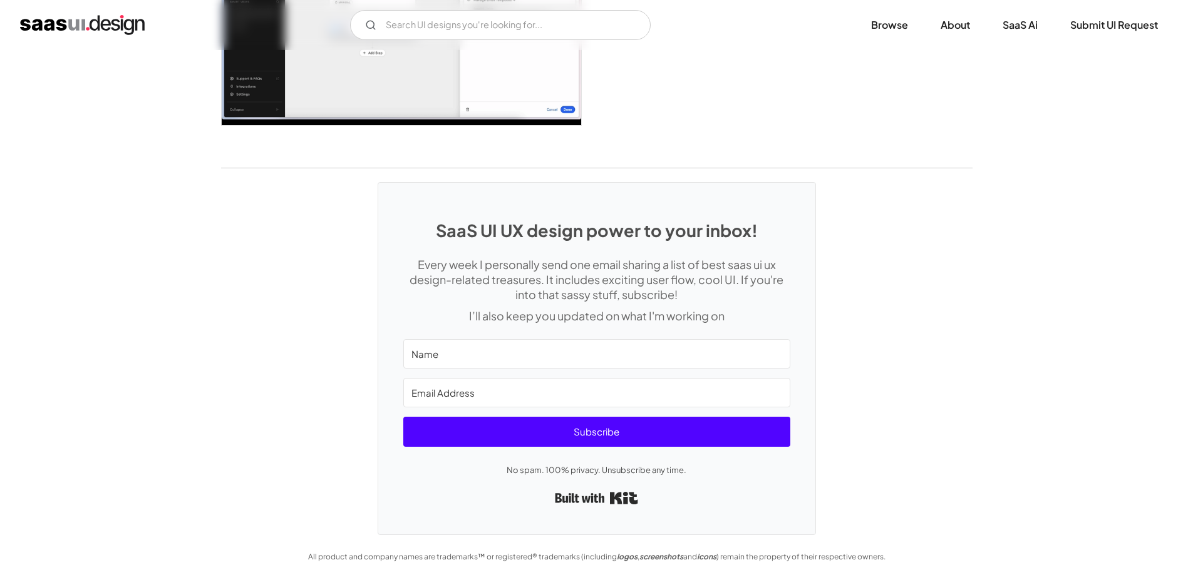
scroll to position [2943, 0]
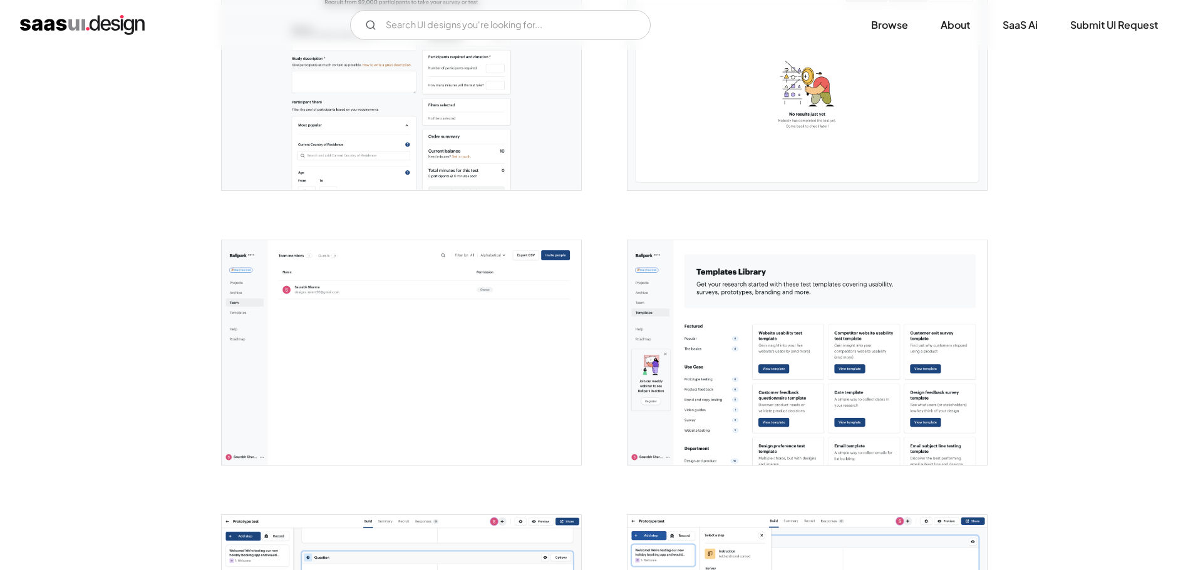
scroll to position [1973, 0]
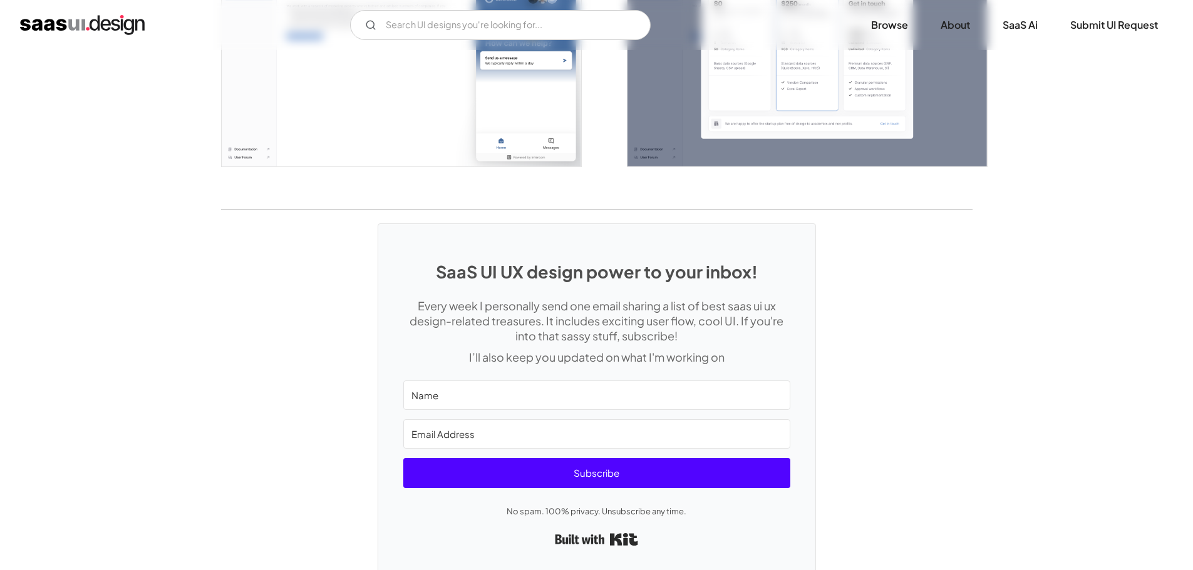
scroll to position [2889, 0]
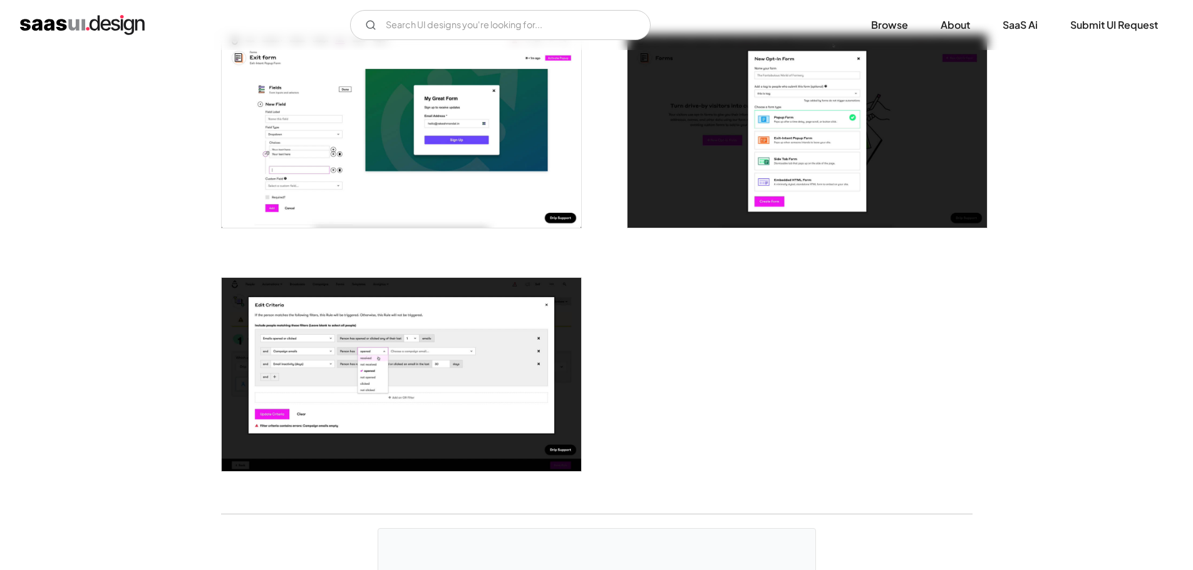
scroll to position [3068, 0]
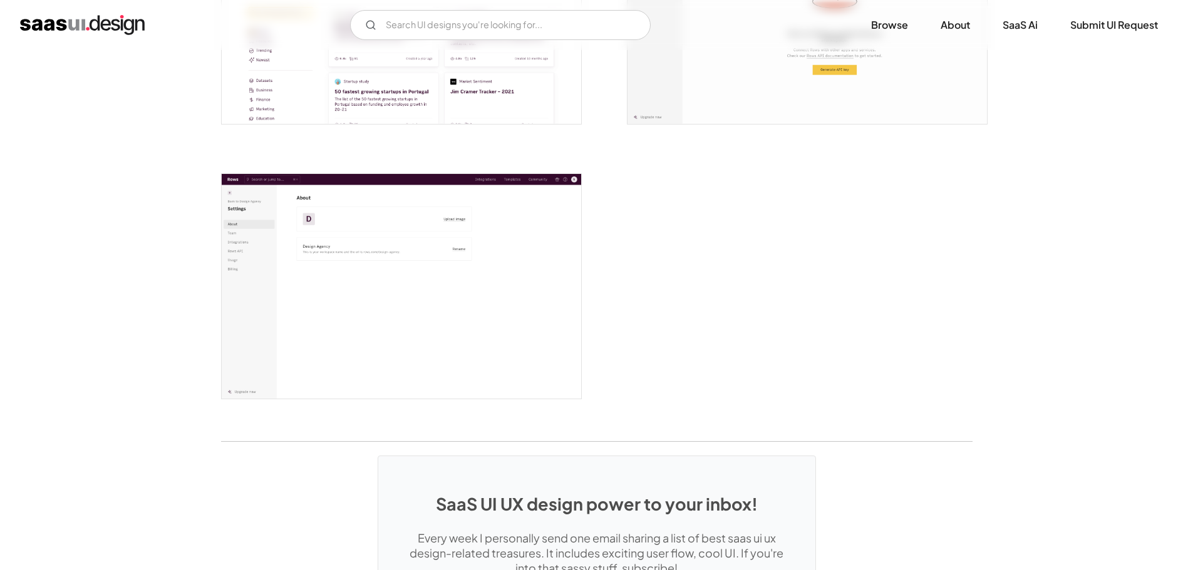
scroll to position [3193, 0]
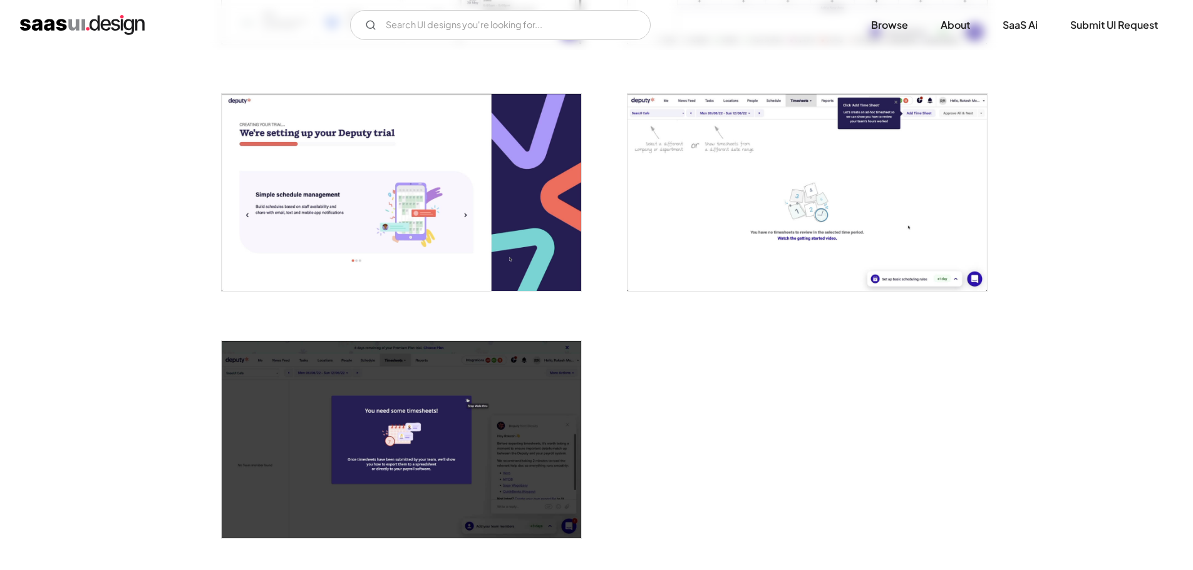
scroll to position [3130, 0]
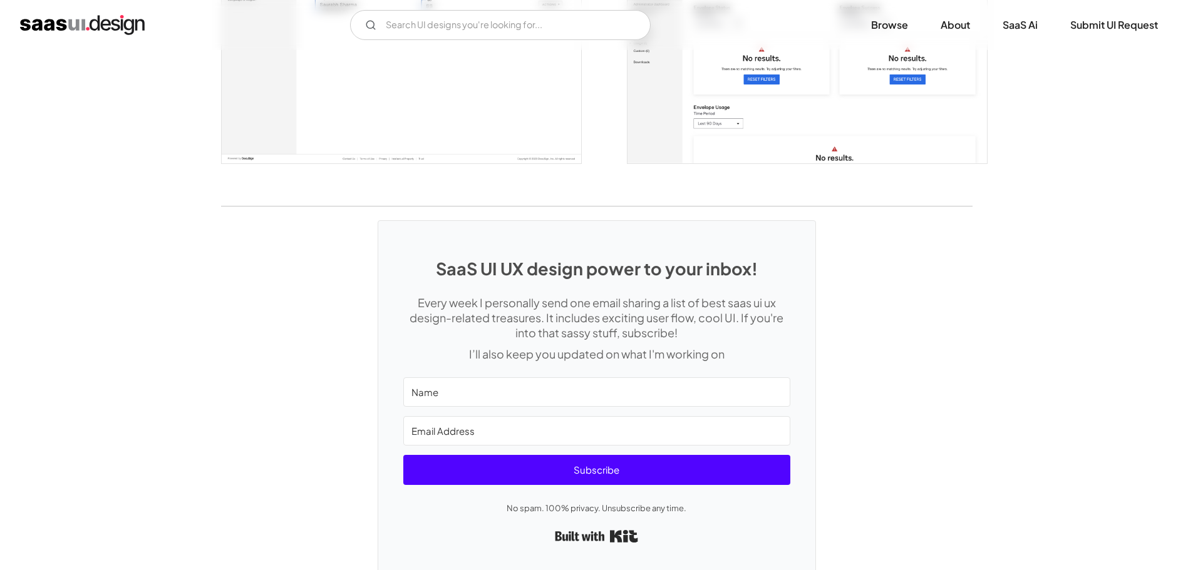
scroll to position [3424, 0]
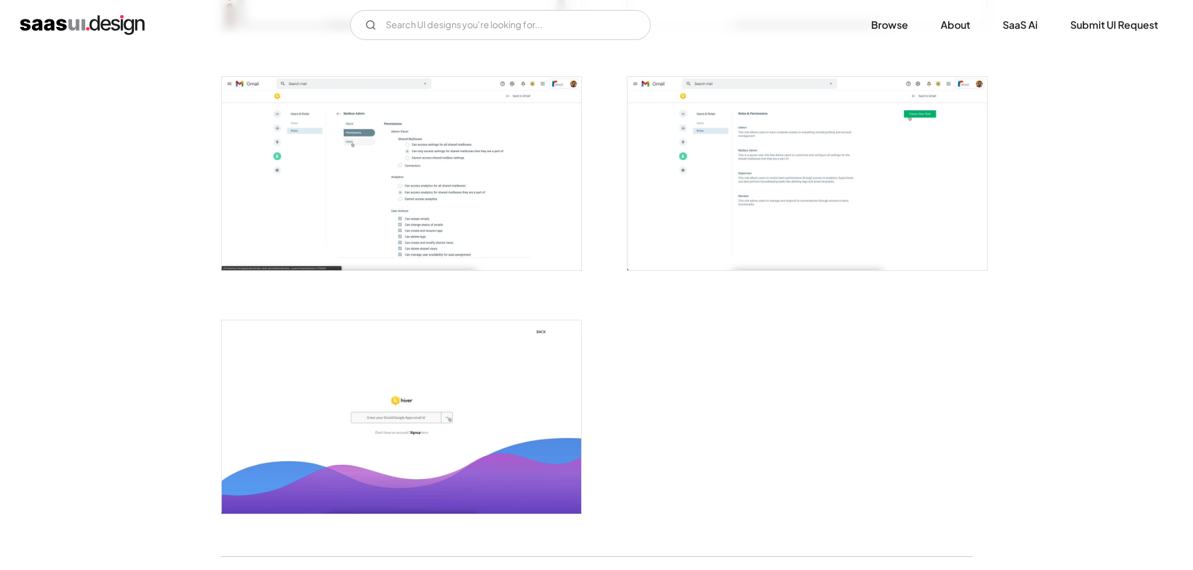
scroll to position [2943, 0]
